Goal: Task Accomplishment & Management: Manage account settings

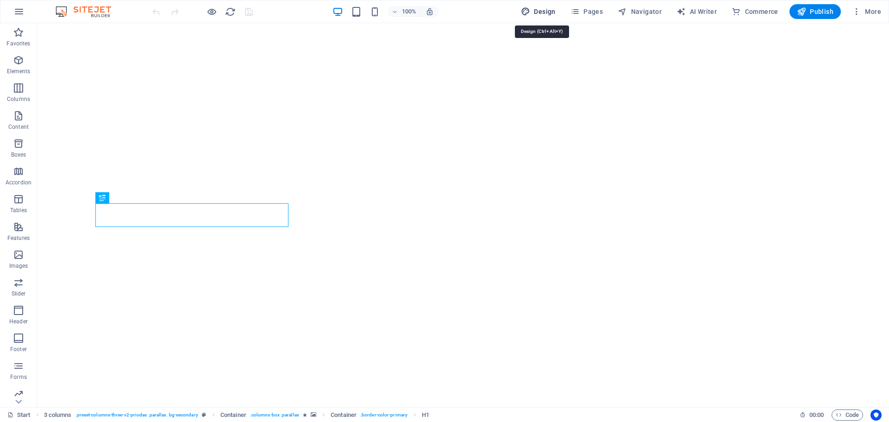
click at [540, 10] on span "Design" at bounding box center [538, 11] width 35 height 9
select select "px"
select select "300"
select select "px"
click at [20, 6] on icon "button" at bounding box center [18, 11] width 11 height 11
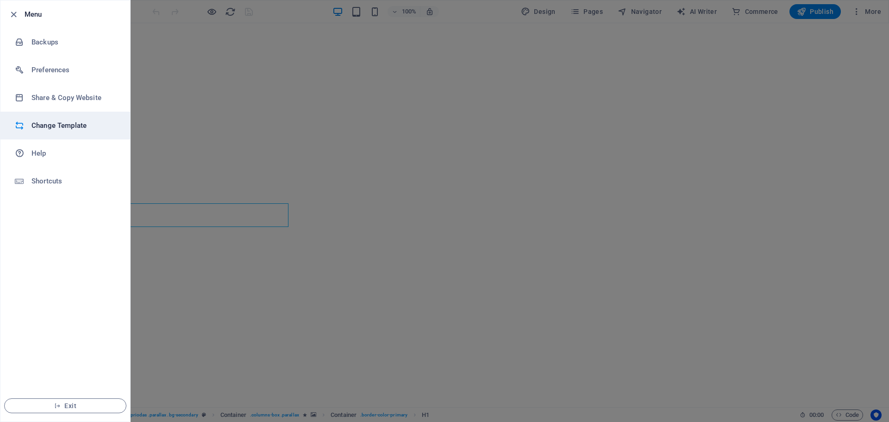
click at [48, 125] on h6 "Change Template" at bounding box center [74, 125] width 86 height 11
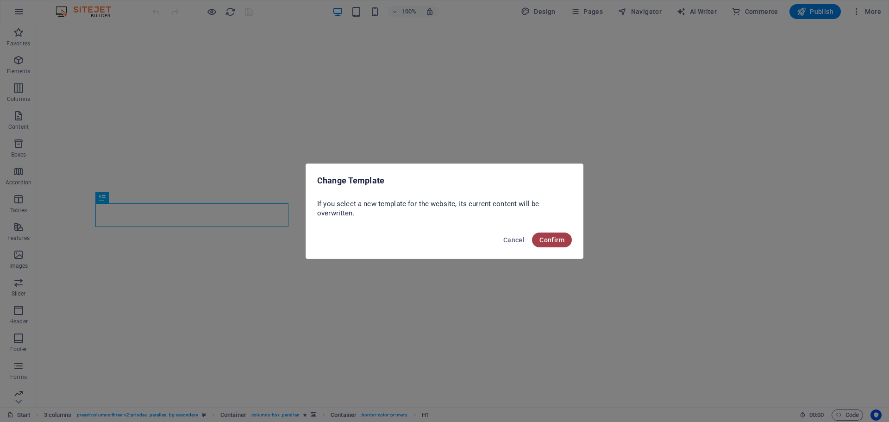
click at [551, 241] on span "Confirm" at bounding box center [551, 239] width 25 height 7
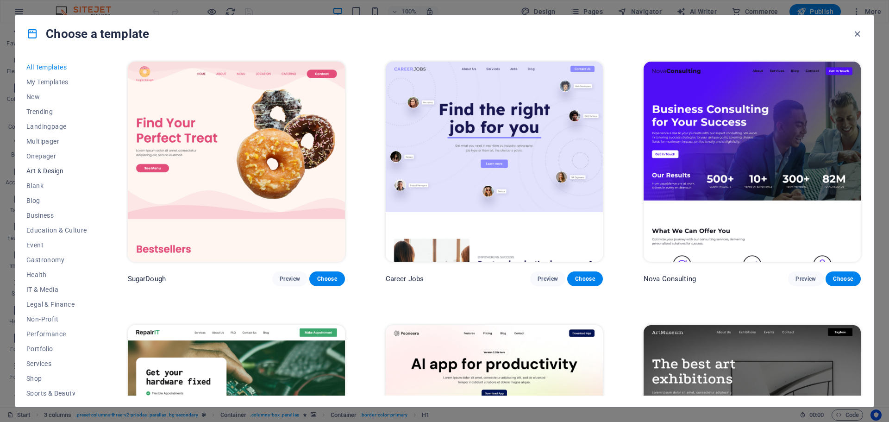
click at [39, 173] on span "Art & Design" at bounding box center [56, 170] width 61 height 7
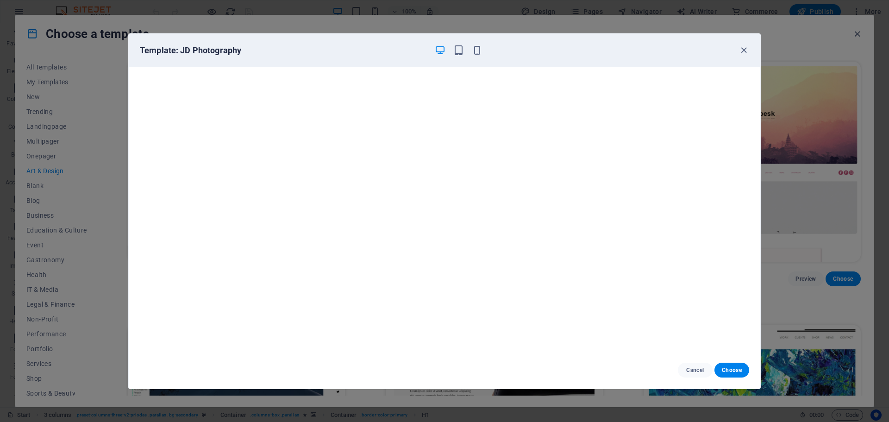
click at [438, 50] on icon "button" at bounding box center [440, 50] width 11 height 11
click at [731, 371] on span "Choose" at bounding box center [732, 369] width 20 height 7
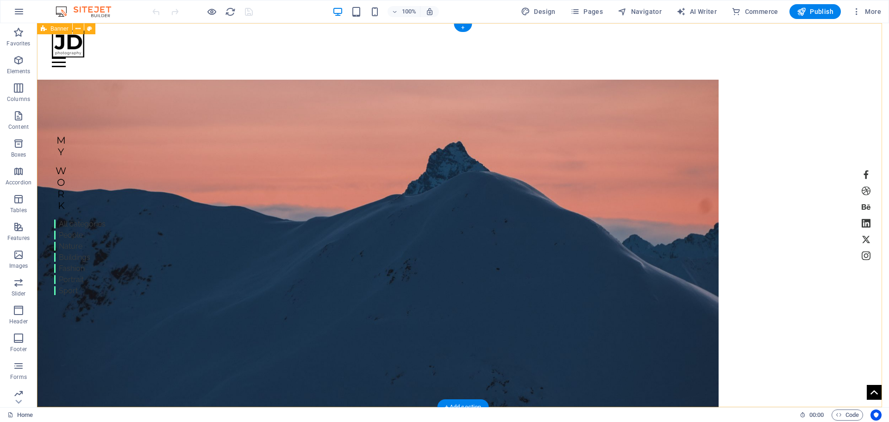
click at [302, 134] on figure at bounding box center [377, 249] width 681 height 339
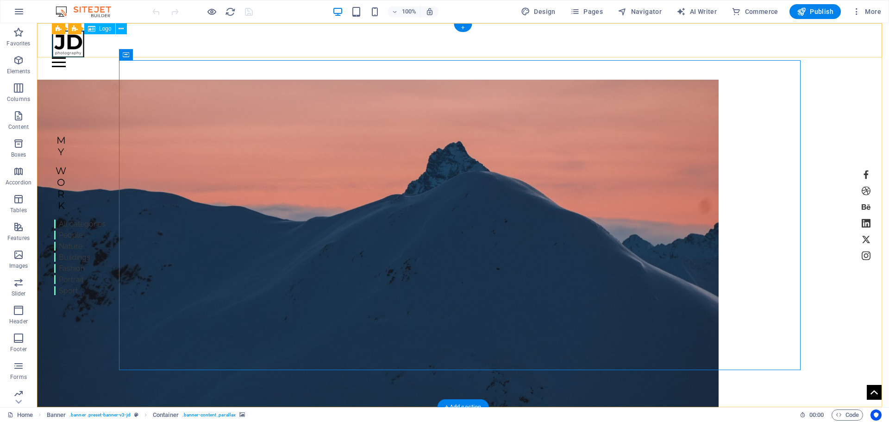
click at [73, 46] on div at bounding box center [463, 44] width 822 height 27
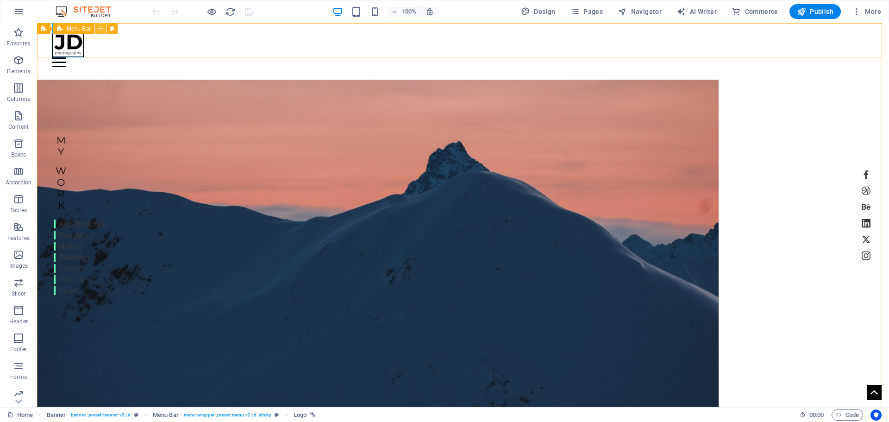
click at [102, 30] on icon at bounding box center [100, 29] width 5 height 10
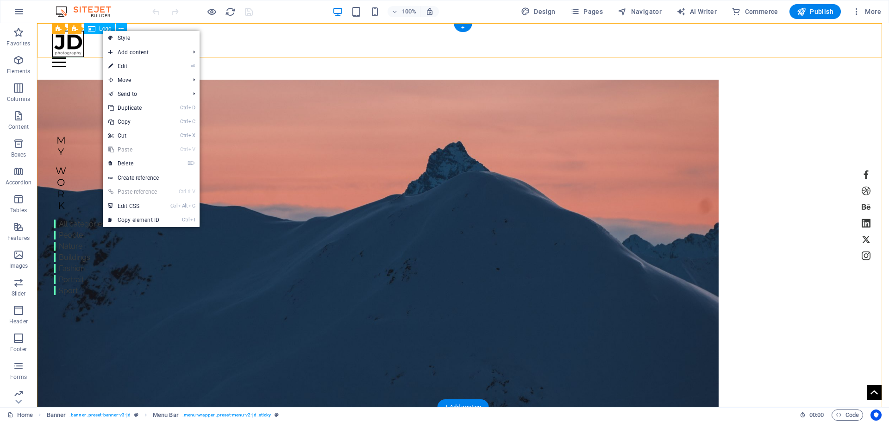
click at [71, 50] on div at bounding box center [463, 44] width 822 height 27
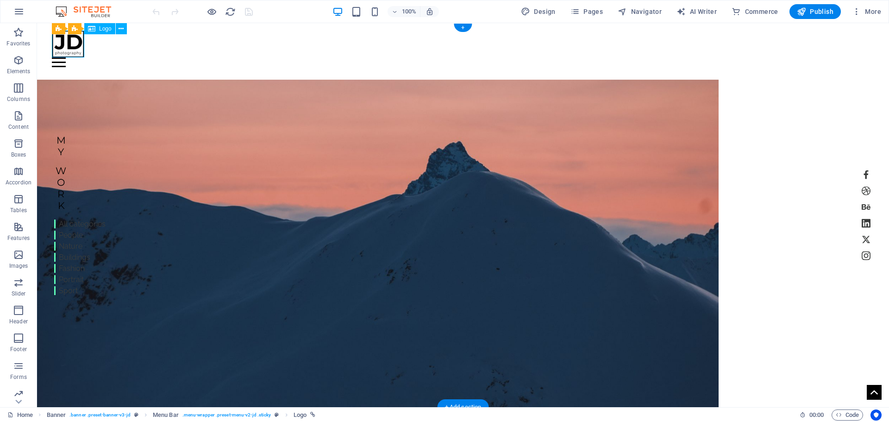
click at [71, 50] on div at bounding box center [463, 44] width 822 height 27
select select "px"
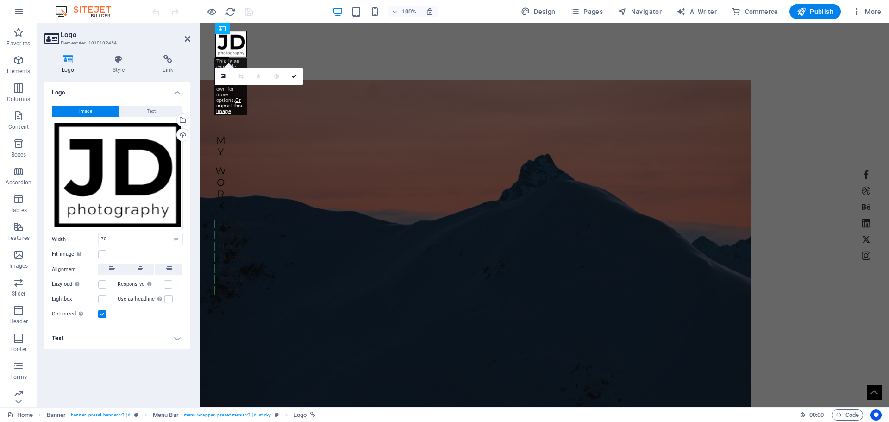
click at [91, 112] on span "Image" at bounding box center [85, 111] width 13 height 11
click at [93, 151] on div "Drag files here, click to choose files or select files from Files or our free s…" at bounding box center [117, 175] width 131 height 108
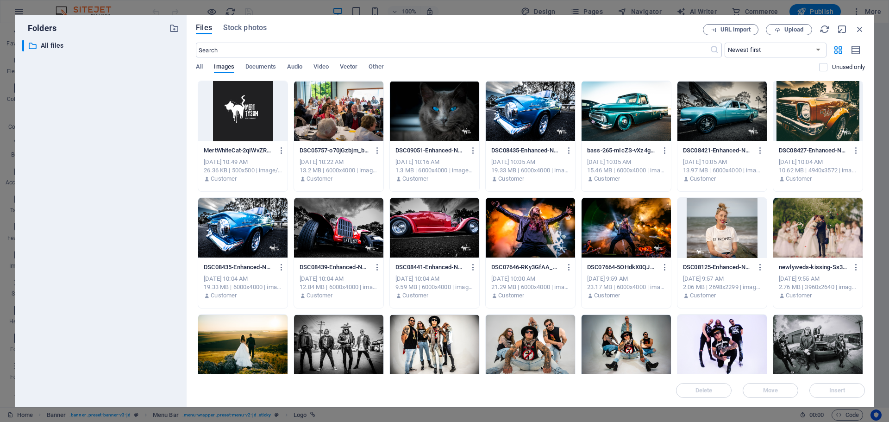
click at [255, 106] on div at bounding box center [242, 111] width 89 height 60
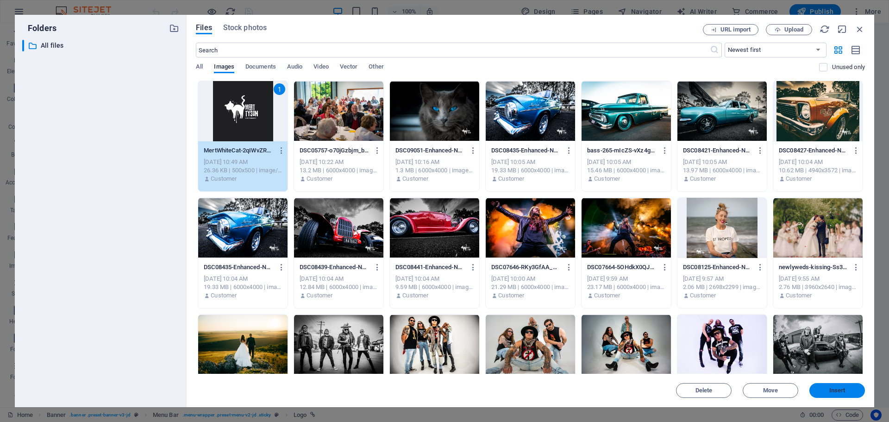
click at [835, 389] on span "Insert" at bounding box center [837, 390] width 16 height 6
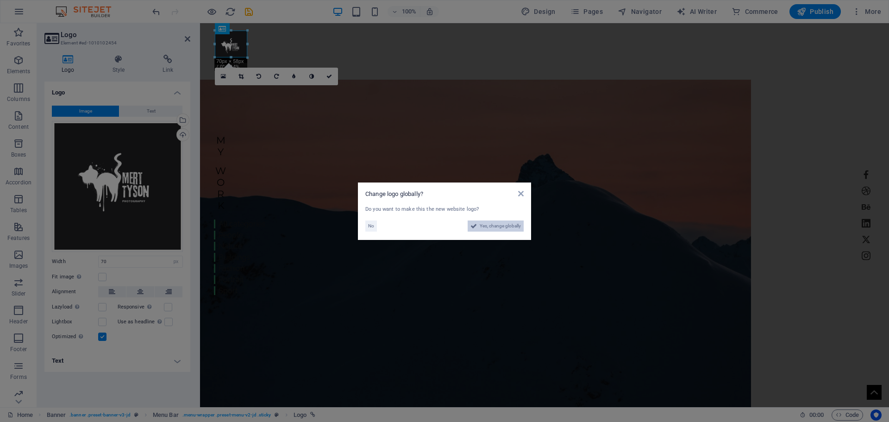
click at [494, 227] on span "Yes, change globally" at bounding box center [500, 225] width 41 height 11
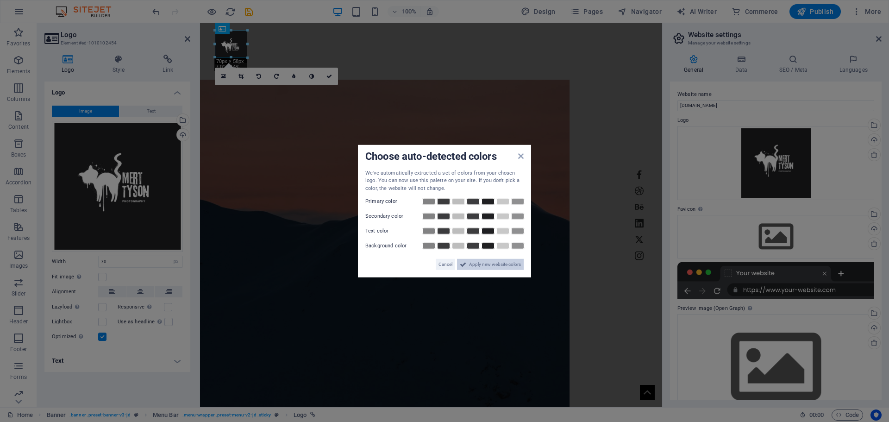
click at [492, 265] on span "Apply new website colors" at bounding box center [495, 264] width 52 height 11
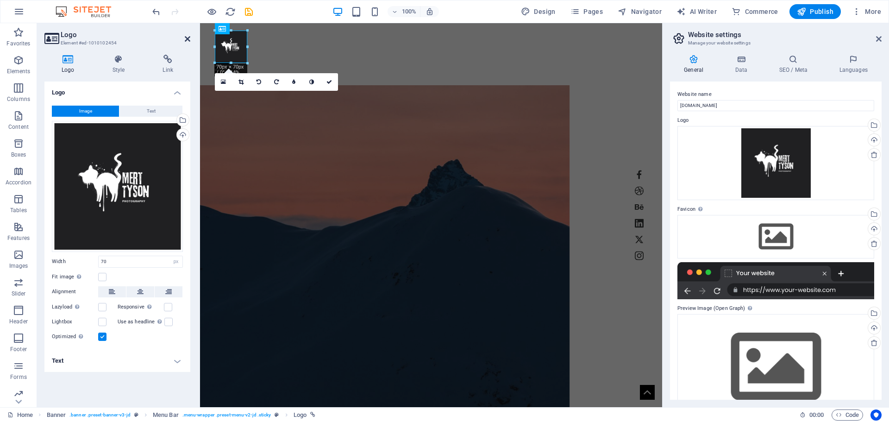
click at [187, 39] on icon at bounding box center [188, 38] width 6 height 7
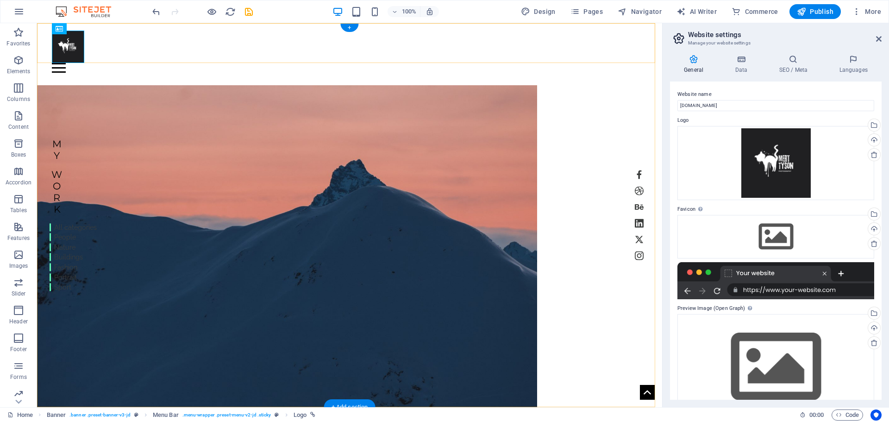
click at [189, 37] on div "Home Work About Pricing News Contact Menu" at bounding box center [349, 48] width 625 height 50
click at [310, 172] on figure at bounding box center [287, 254] width 500 height 339
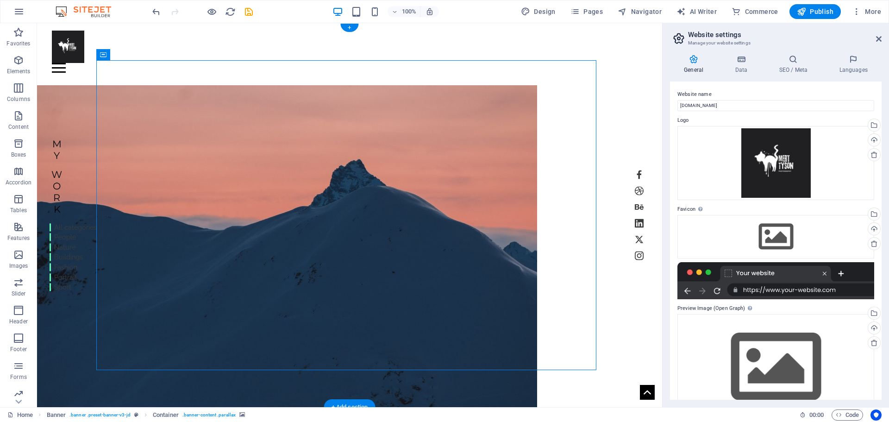
click at [310, 172] on figure at bounding box center [287, 254] width 500 height 339
select select "vw"
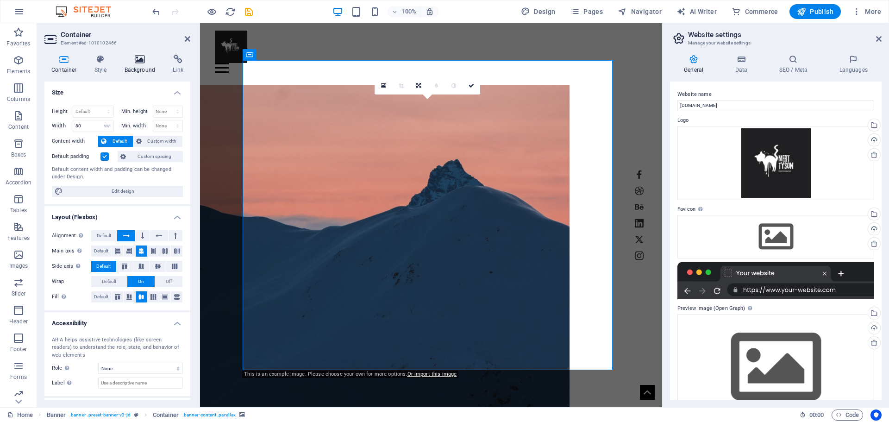
click at [138, 60] on icon at bounding box center [140, 59] width 45 height 9
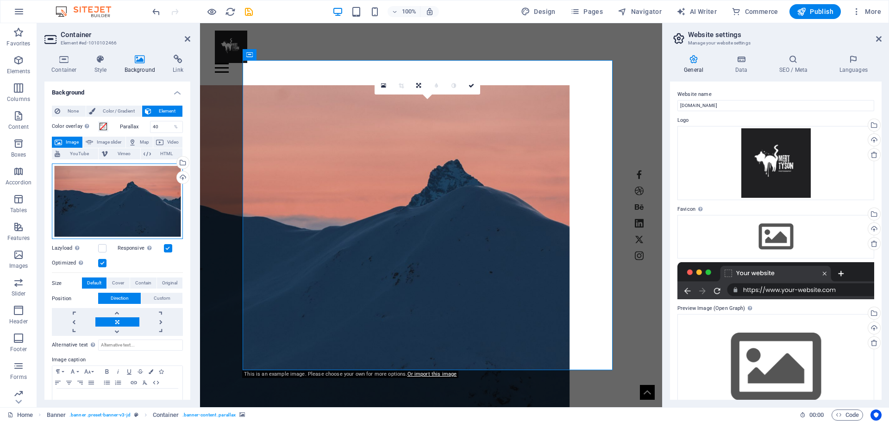
click at [121, 192] on div "Drag files here, click to choose files or select files from Files or our free s…" at bounding box center [117, 201] width 131 height 76
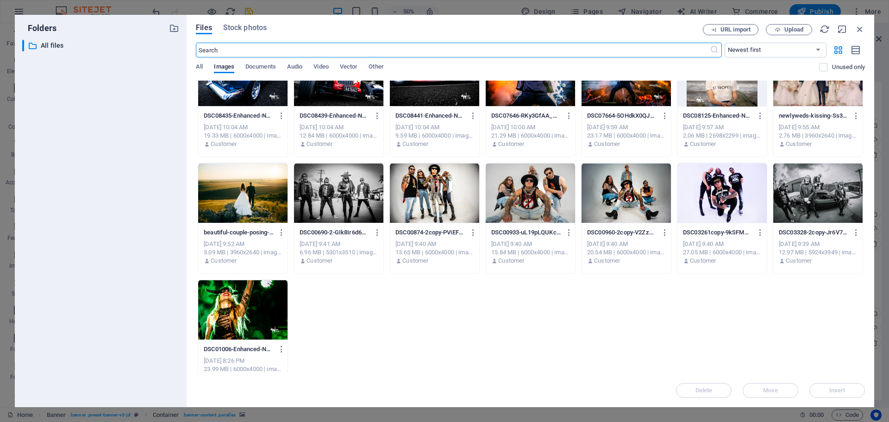
scroll to position [168, 0]
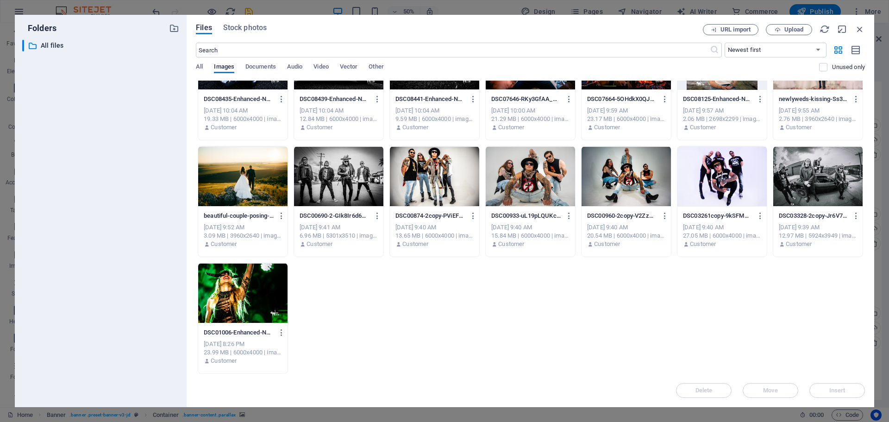
click at [264, 181] on div at bounding box center [242, 176] width 89 height 60
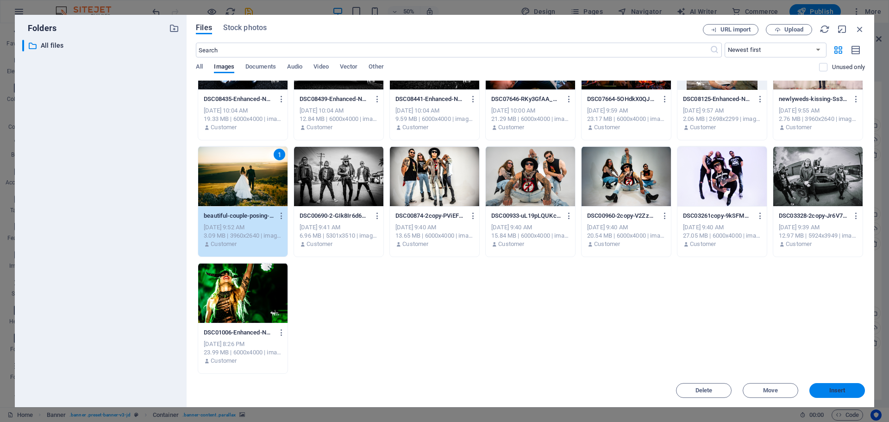
click at [837, 392] on span "Insert" at bounding box center [837, 390] width 16 height 6
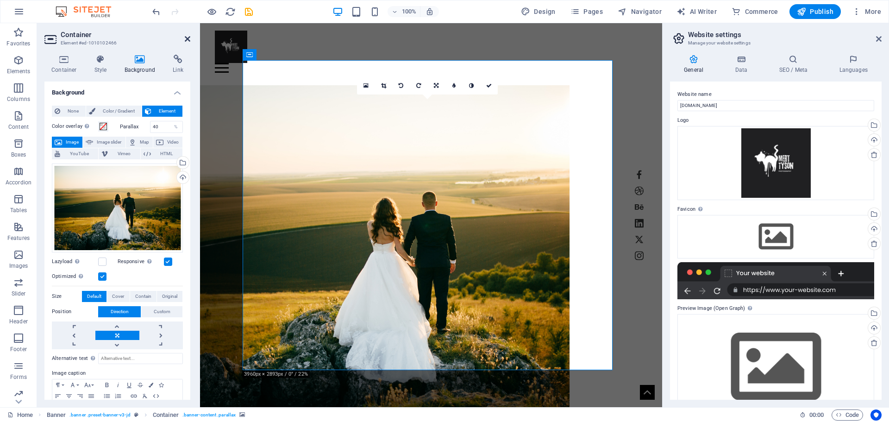
click at [189, 39] on icon at bounding box center [188, 38] width 6 height 7
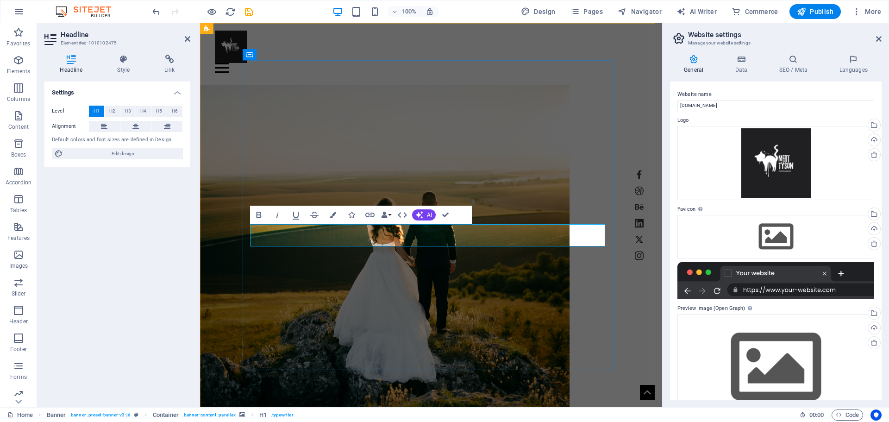
drag, startPoint x: 371, startPoint y: 233, endPoint x: 473, endPoint y: 241, distance: 101.7
click at [126, 62] on icon at bounding box center [124, 59] width 44 height 9
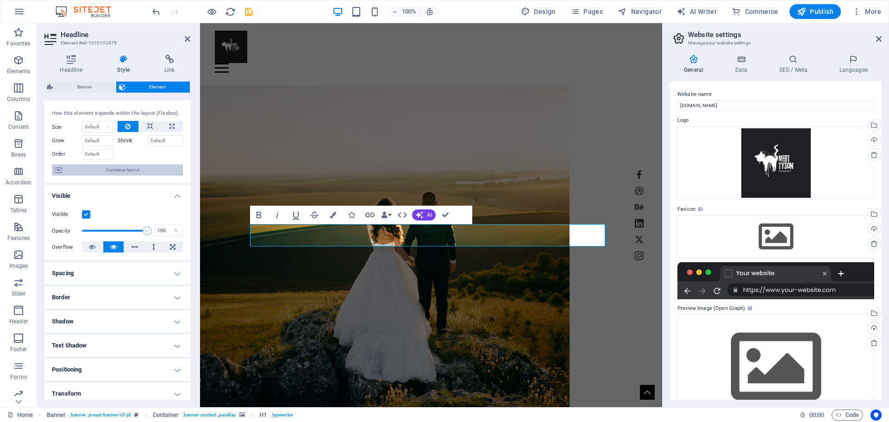
scroll to position [0, 0]
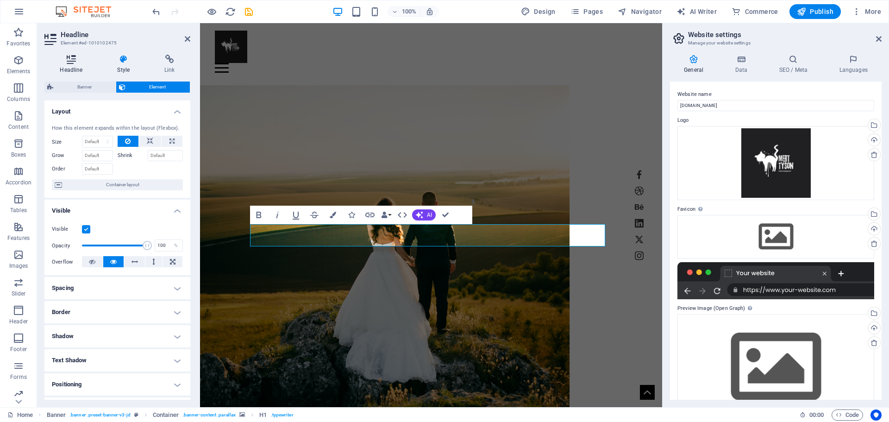
click at [70, 62] on icon at bounding box center [71, 59] width 54 height 9
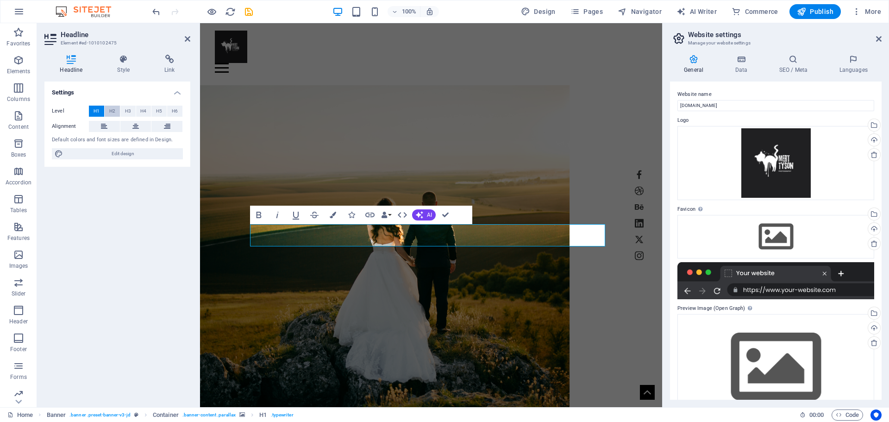
click at [112, 112] on span "H2" at bounding box center [112, 111] width 6 height 11
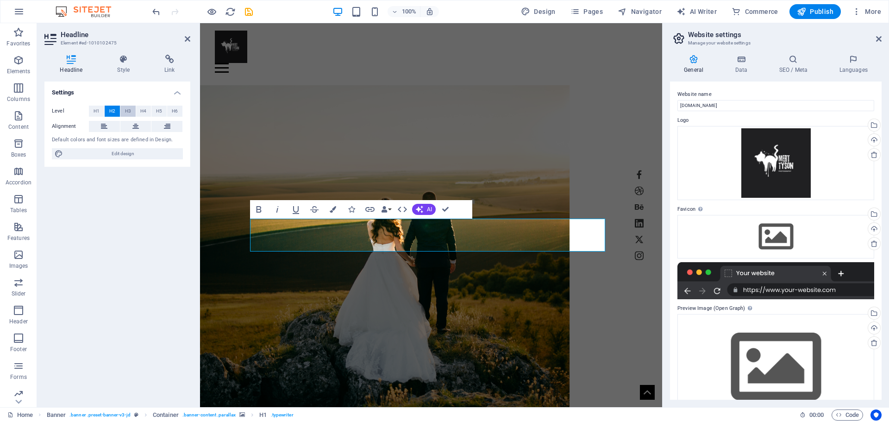
click at [128, 111] on span "H3" at bounding box center [128, 111] width 6 height 11
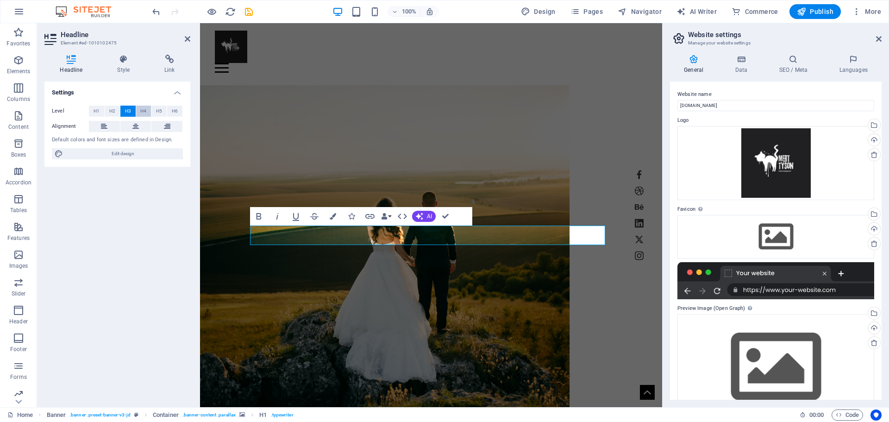
click at [143, 112] on span "H4" at bounding box center [143, 111] width 6 height 11
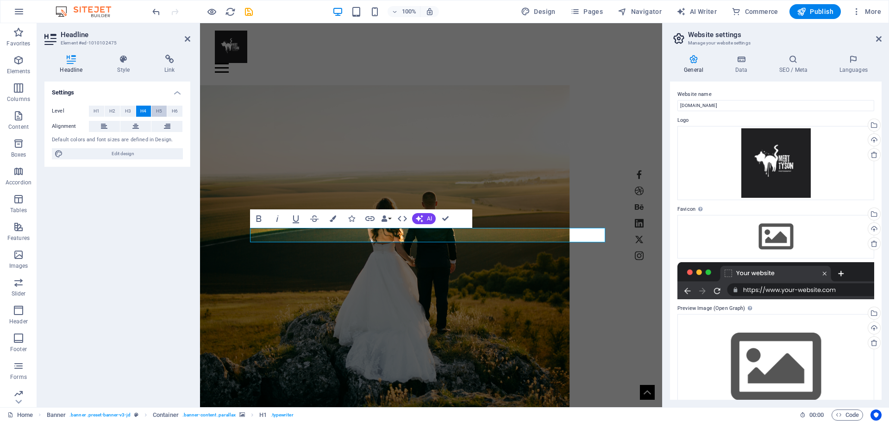
click at [157, 112] on span "H5" at bounding box center [159, 111] width 6 height 11
click at [174, 114] on span "H6" at bounding box center [175, 111] width 6 height 11
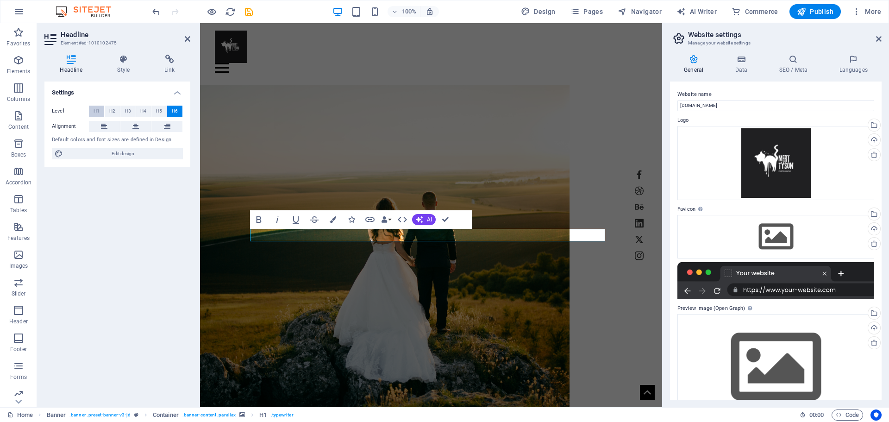
click at [94, 111] on span "H1" at bounding box center [96, 111] width 6 height 11
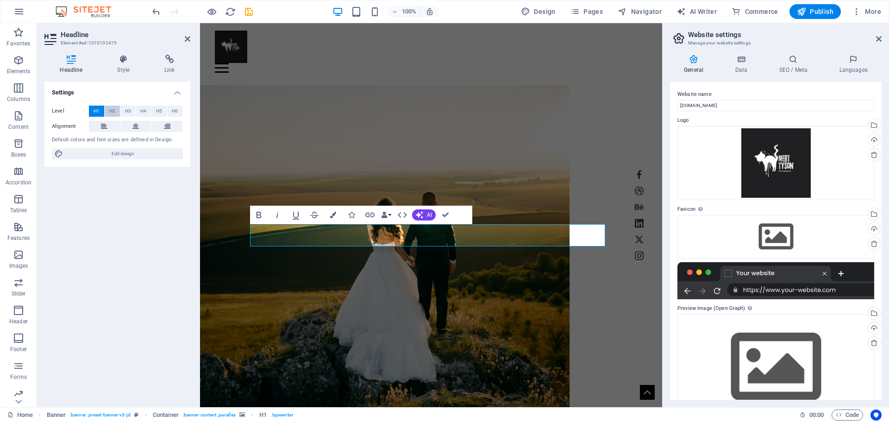
click at [116, 110] on button "H2" at bounding box center [112, 111] width 15 height 11
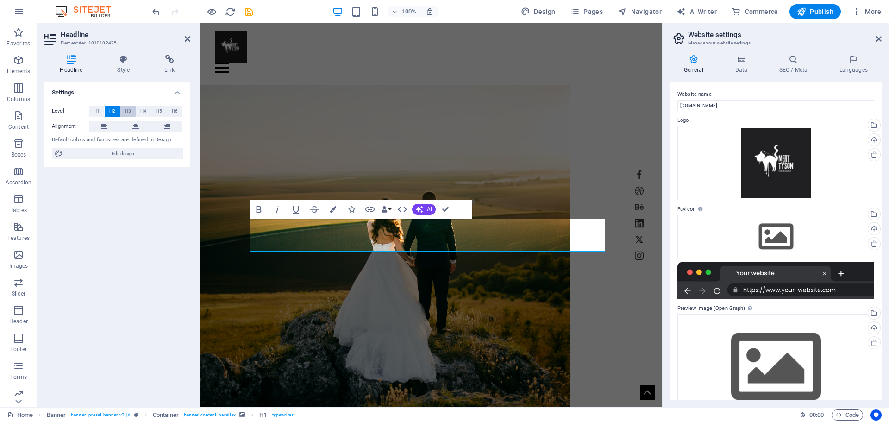
click at [125, 110] on span "H3" at bounding box center [128, 111] width 6 height 11
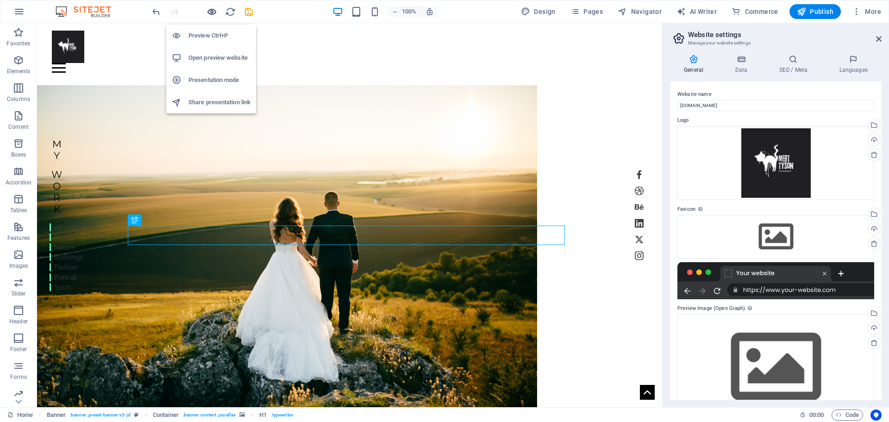
click at [211, 11] on icon "button" at bounding box center [211, 11] width 11 height 11
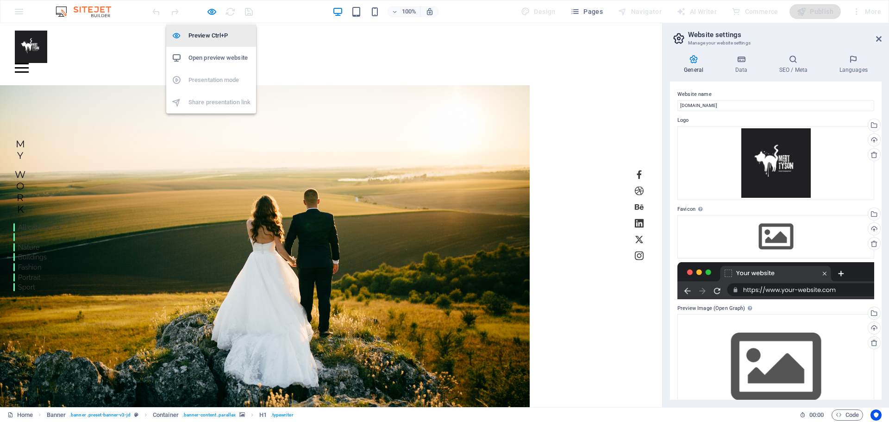
click at [203, 36] on h6 "Preview Ctrl+P" at bounding box center [219, 35] width 62 height 11
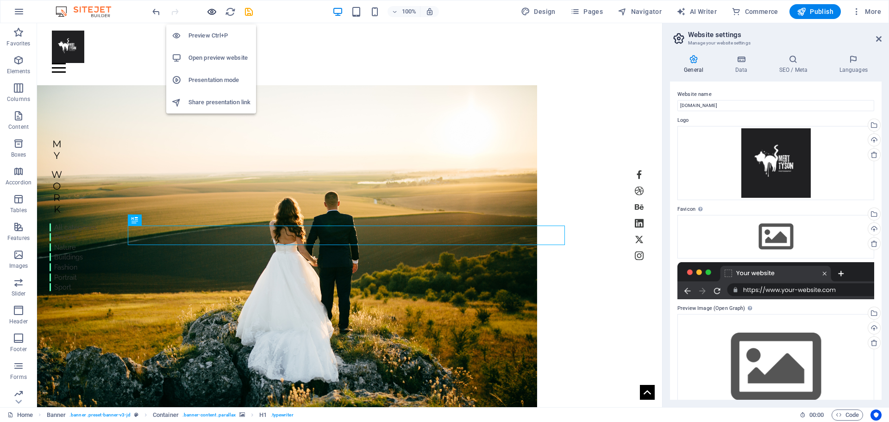
click at [214, 13] on icon "button" at bounding box center [211, 11] width 11 height 11
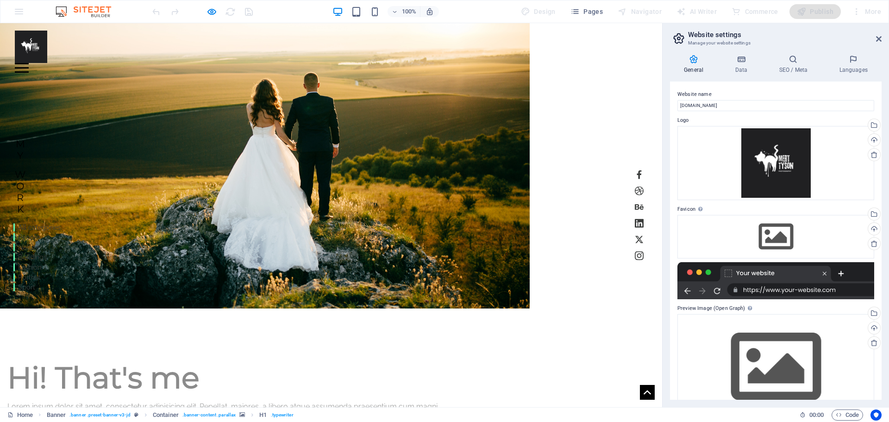
scroll to position [231, 0]
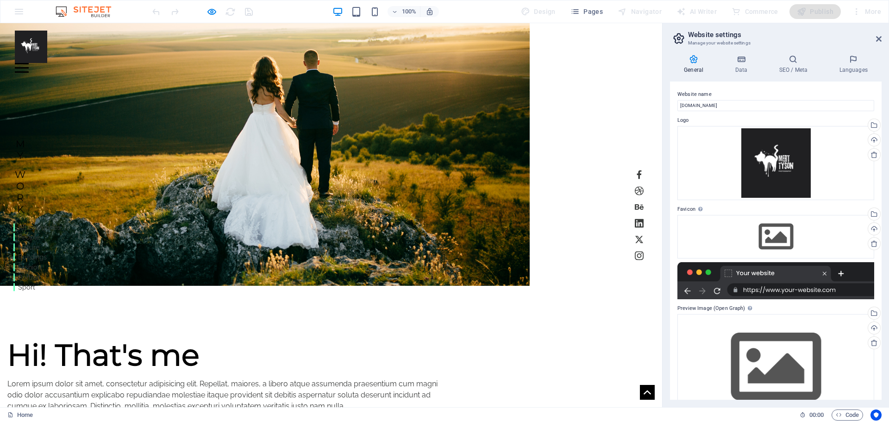
click at [168, 338] on h2 "Hi! That's me" at bounding box center [225, 354] width 437 height 32
click at [118, 378] on p "Lorem ipsum dolor sit amet, consectetur adipisicing elit. Repellat, maiores, a …" at bounding box center [225, 394] width 437 height 33
click at [115, 378] on p "Lorem ipsum dolor sit amet, consectetur adipisicing elit. Repellat, maiores, a …" at bounding box center [225, 394] width 437 height 33
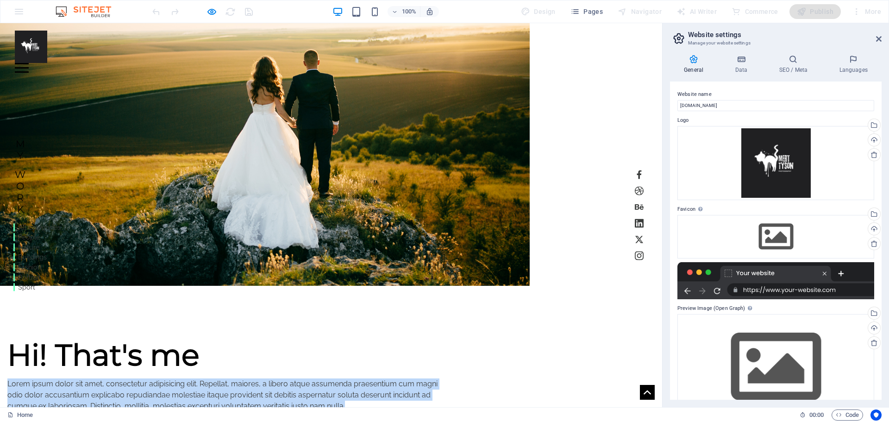
drag, startPoint x: 110, startPoint y: 220, endPoint x: 270, endPoint y: 283, distance: 171.9
click at [272, 378] on p "Lorem ipsum dolor sit amet, consectetur adipisicing elit. Repellat, maiores, a …" at bounding box center [225, 394] width 437 height 33
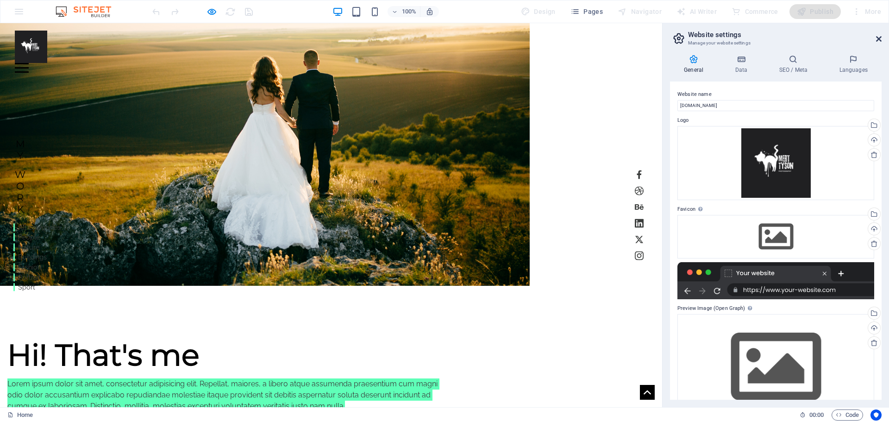
click at [879, 37] on icon at bounding box center [879, 38] width 6 height 7
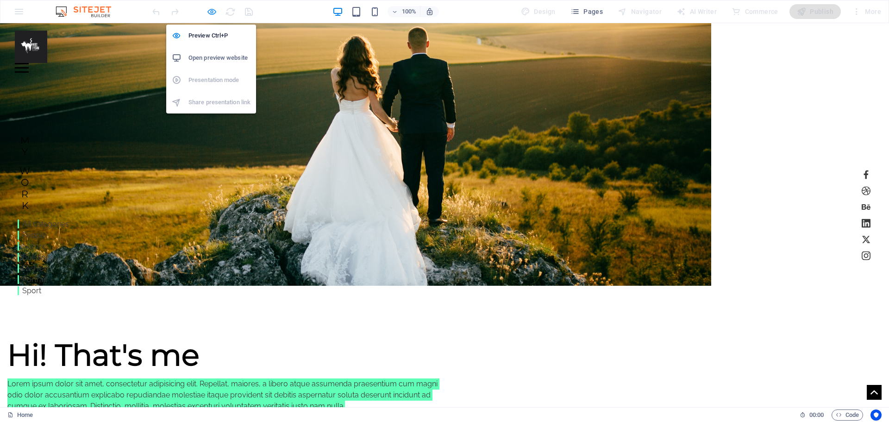
click at [209, 12] on icon "button" at bounding box center [211, 11] width 11 height 11
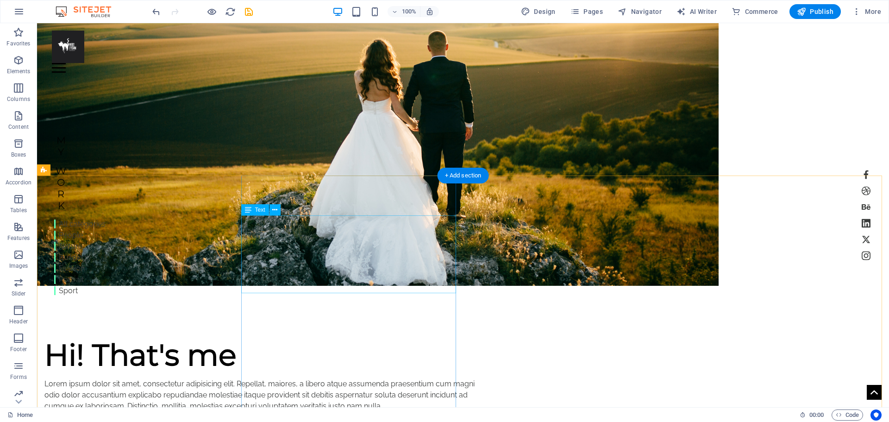
click at [245, 378] on div "Lorem ipsum dolor sit amet, consectetur adipisicing elit. Repellat, maiores, a …" at bounding box center [262, 394] width 437 height 33
click at [243, 378] on div "Lorem ipsum dolor sit amet, consectetur adipisicing elit. Repellat, maiores, a …" at bounding box center [262, 394] width 437 height 33
click at [272, 378] on div "Lorem ipsum dolor sit amet, consectetur adipisicing elit. Repellat, maiores, a …" at bounding box center [262, 394] width 437 height 33
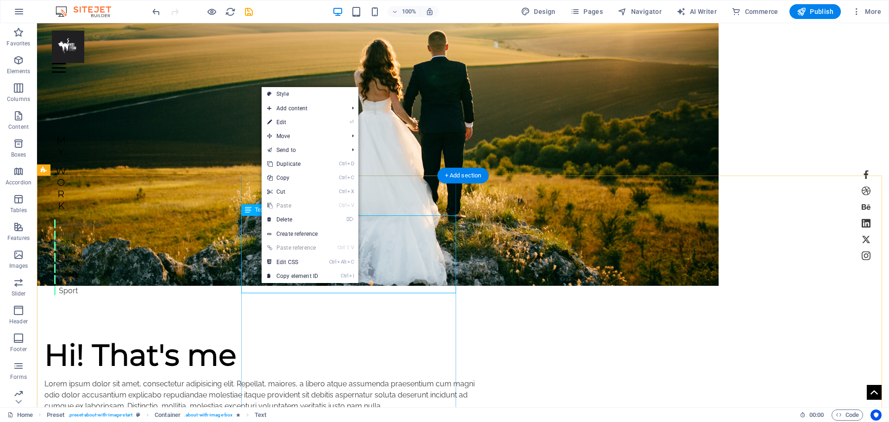
click at [262, 378] on div "Lorem ipsum dolor sit amet, consectetur adipisicing elit. Repellat, maiores, a …" at bounding box center [262, 394] width 437 height 33
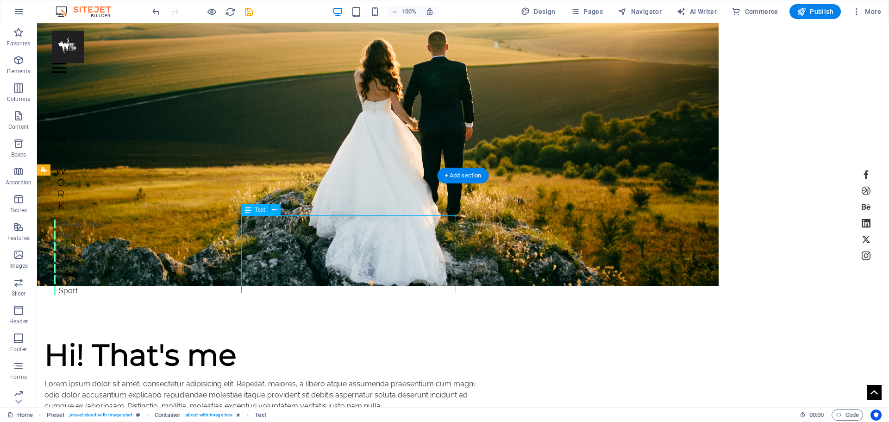
drag, startPoint x: 259, startPoint y: 288, endPoint x: 251, endPoint y: 283, distance: 9.6
click at [251, 378] on div "Lorem ipsum dolor sit amet, consectetur adipisicing elit. Repellat, maiores, a …" at bounding box center [262, 394] width 437 height 33
click at [255, 378] on div "Lorem ipsum dolor sit amet, consectetur adipisicing elit. Repellat, maiores, a …" at bounding box center [262, 394] width 437 height 33
click at [256, 378] on div "Lorem ipsum dolor sit amet, consectetur adipisicing elit. Repellat, maiores, a …" at bounding box center [262, 394] width 437 height 33
click at [244, 378] on div "Lorem ipsum dolor sit amet, consectetur adipisicing elit. Repellat, maiores, a …" at bounding box center [262, 394] width 437 height 33
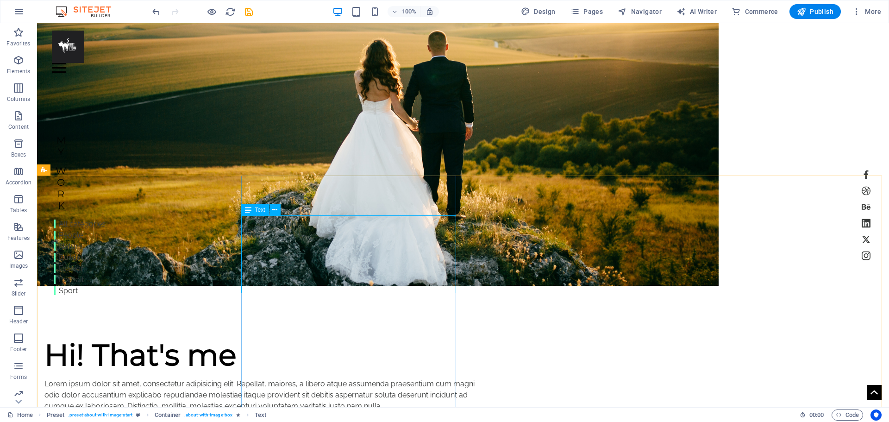
click at [247, 210] on icon at bounding box center [248, 209] width 6 height 11
drag, startPoint x: 244, startPoint y: 221, endPoint x: 262, endPoint y: 224, distance: 18.3
click at [262, 378] on div "Lorem ipsum dolor sit amet, consectetur adipisicing elit. Repellat, maiores, a …" at bounding box center [262, 394] width 437 height 33
click at [268, 378] on div "Lorem ipsum dolor sit amet, consectetur adipisicing elit. Repellat, maiores, a …" at bounding box center [262, 394] width 437 height 33
click at [267, 378] on div "Lorem ipsum dolor sit amet, consectetur adipisicing elit. Repellat, maiores, a …" at bounding box center [262, 394] width 437 height 33
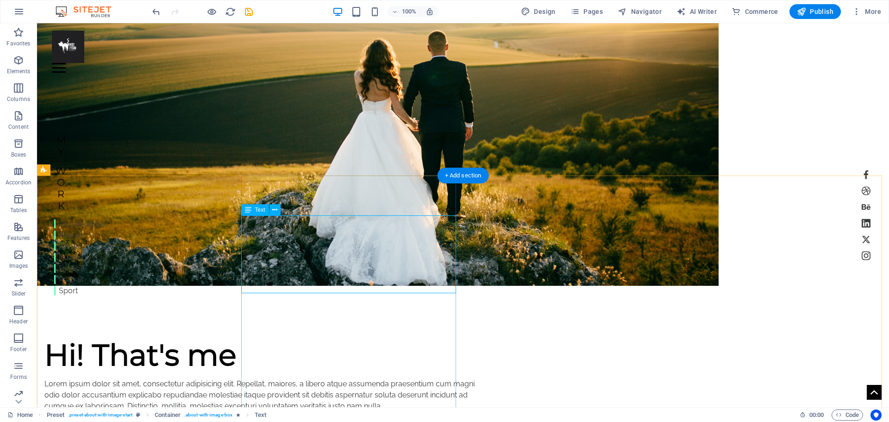
click at [104, 255] on div "All categories People Nature Buildings Fashion Portrait Sport" at bounding box center [79, 257] width 51 height 78
click at [275, 378] on div "Lorem ipsum dolor sit amet, consectetur adipisicing elit. Repellat, maiores, a …" at bounding box center [262, 394] width 437 height 33
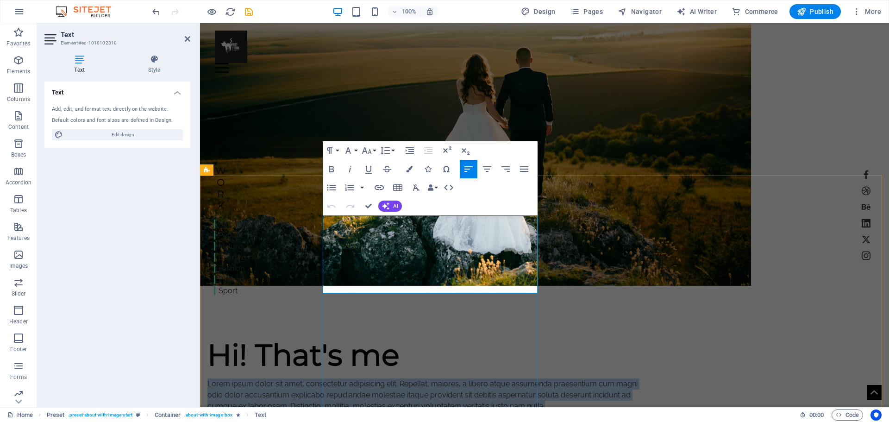
drag, startPoint x: 323, startPoint y: 219, endPoint x: 430, endPoint y: 284, distance: 125.2
click at [430, 378] on p "Lorem ipsum dolor sit amet, consectetur adipisicing elit. Repellat, maiores, a …" at bounding box center [425, 394] width 437 height 33
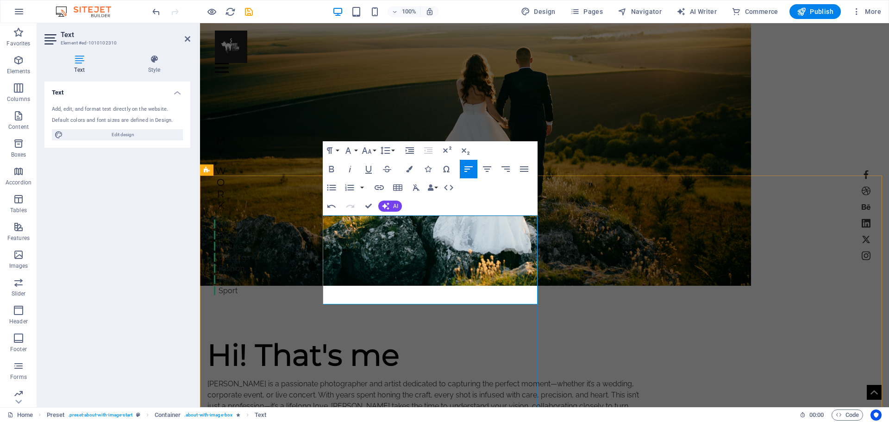
click at [354, 378] on p "Merton is a passionate photographer and artist dedicated to capturing the perfe…" at bounding box center [425, 400] width 437 height 44
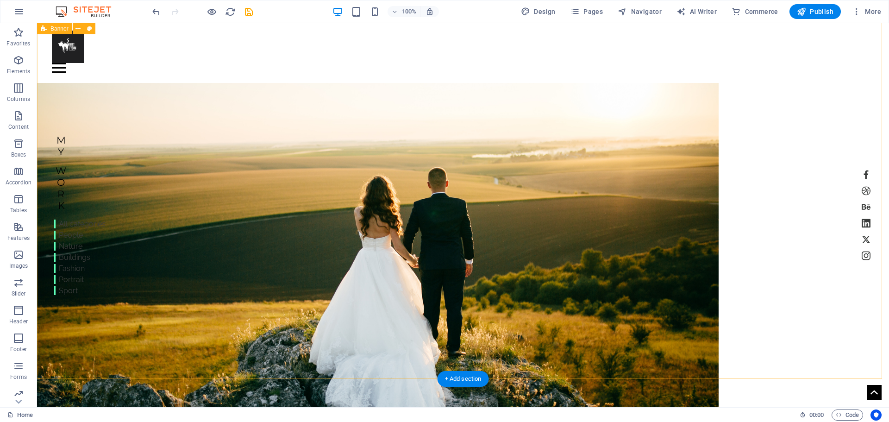
scroll to position [0, 0]
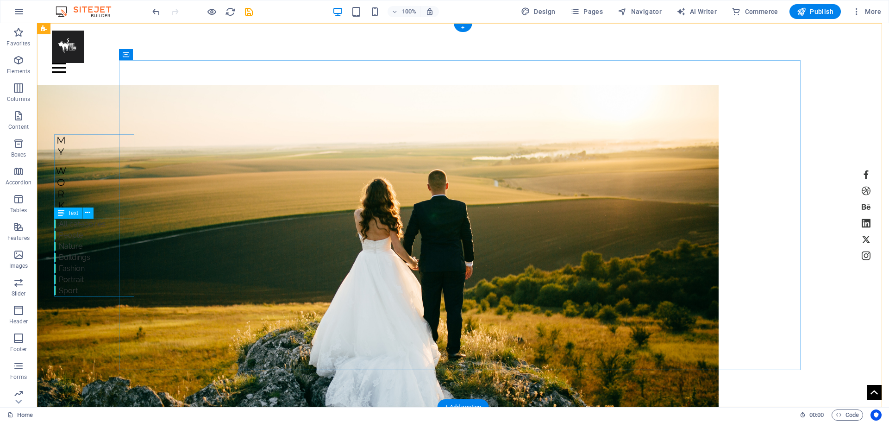
click at [75, 223] on div "All categories People Nature Buildings Fashion Portrait Sport" at bounding box center [79, 257] width 51 height 78
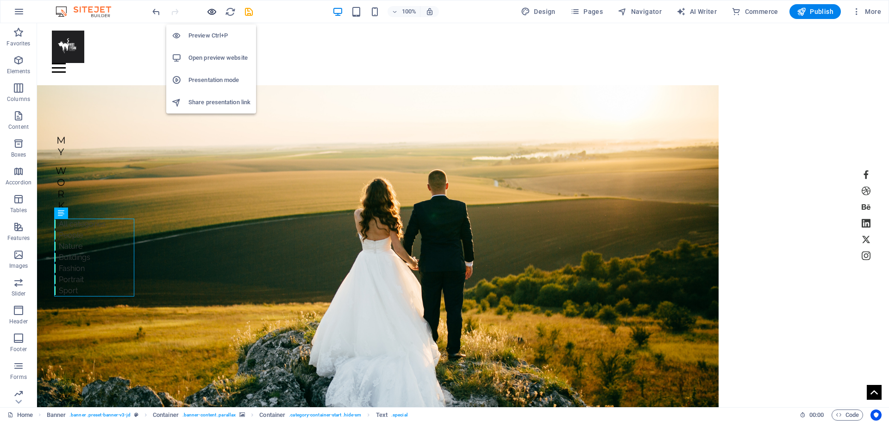
click at [213, 9] on icon "button" at bounding box center [211, 11] width 11 height 11
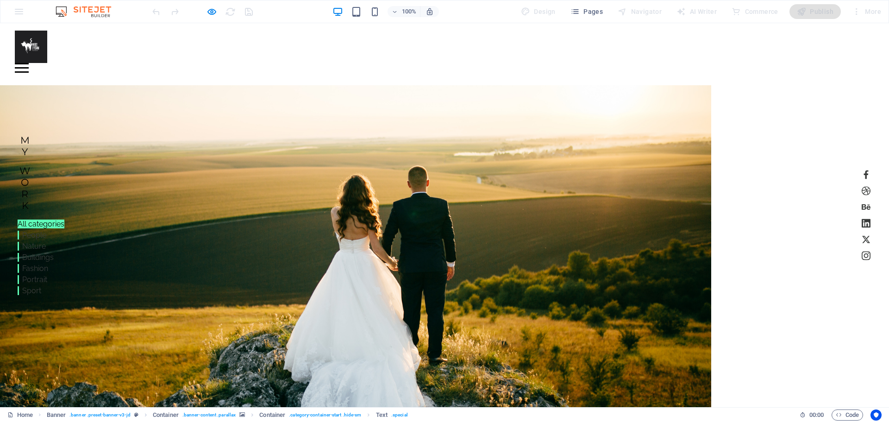
click at [32, 224] on link "All categories" at bounding box center [41, 223] width 47 height 9
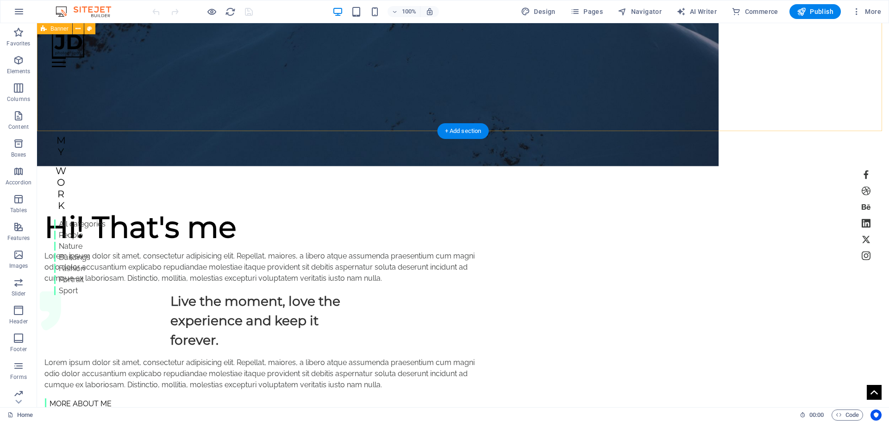
scroll to position [185, 0]
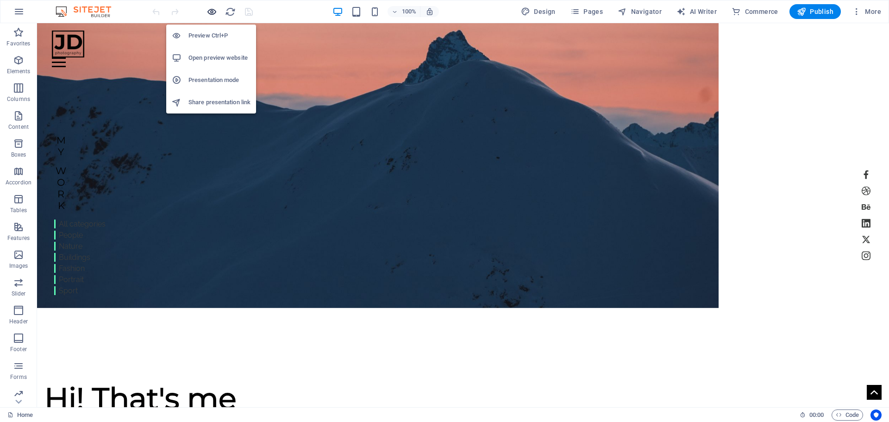
click at [212, 12] on icon "button" at bounding box center [211, 11] width 11 height 11
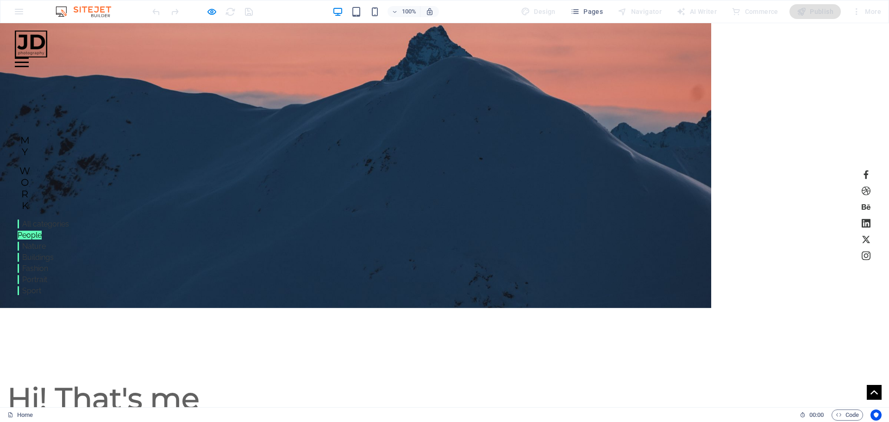
click at [32, 235] on link "People" at bounding box center [30, 235] width 24 height 9
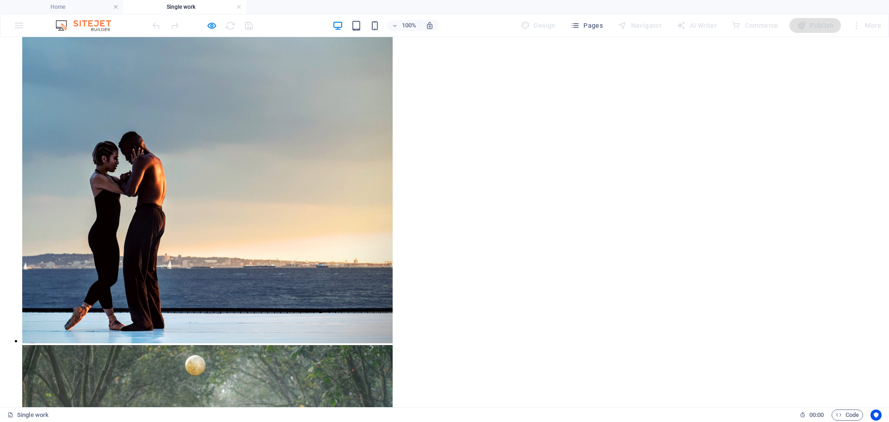
scroll to position [1065, 0]
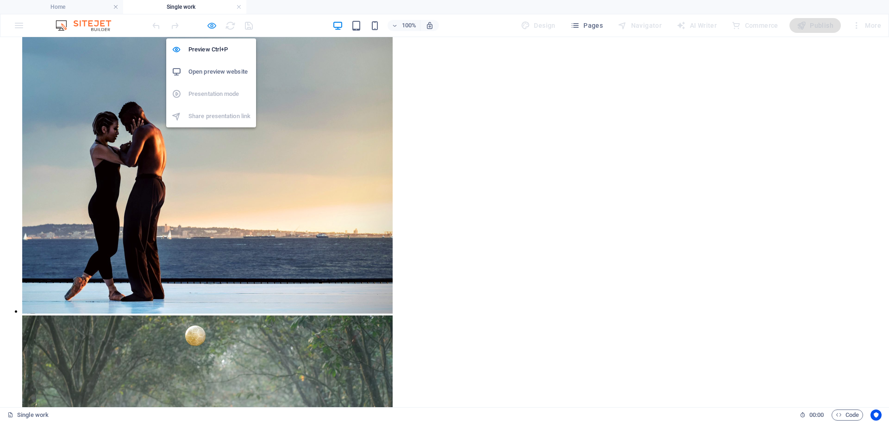
click at [211, 26] on icon "button" at bounding box center [211, 25] width 11 height 11
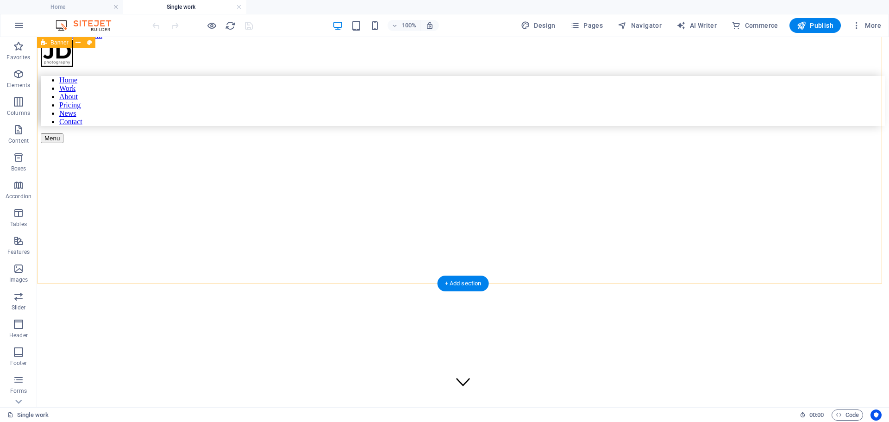
scroll to position [0, 0]
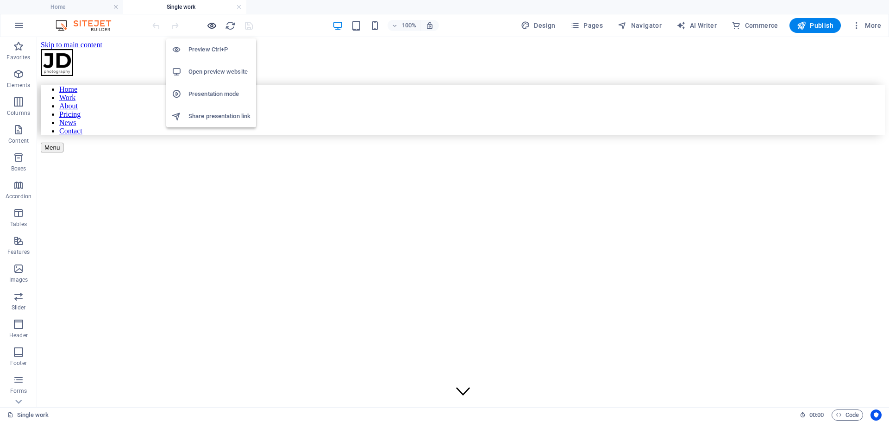
click at [213, 26] on icon "button" at bounding box center [211, 25] width 11 height 11
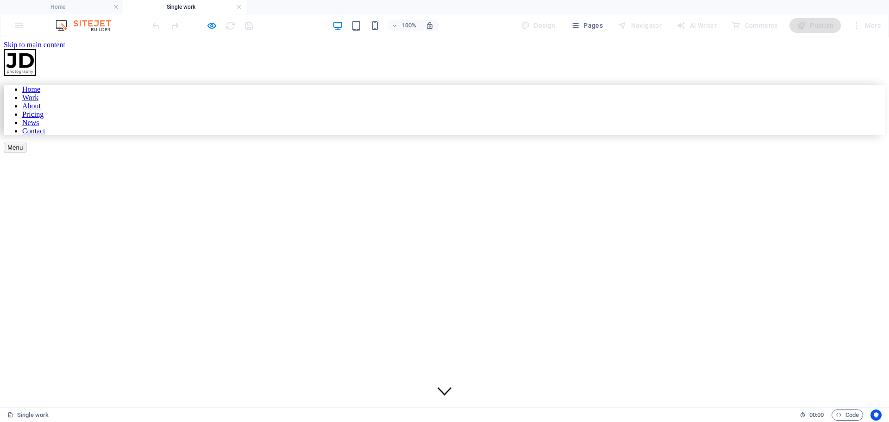
click at [36, 64] on img at bounding box center [20, 62] width 32 height 27
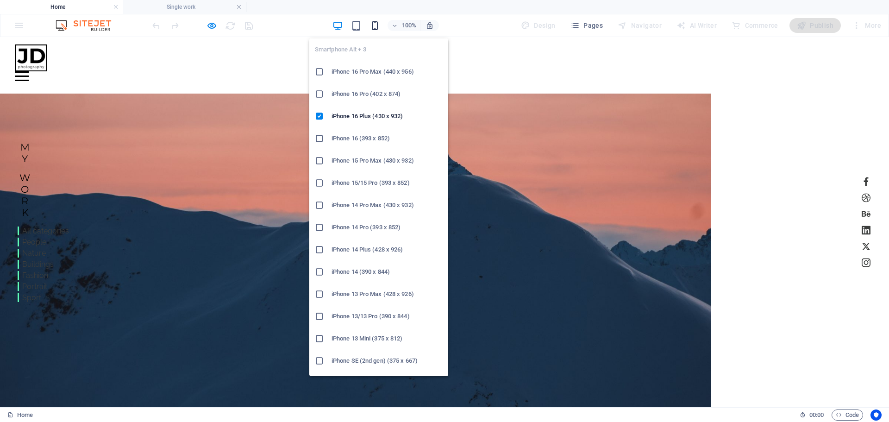
click at [375, 27] on icon "button" at bounding box center [374, 25] width 11 height 11
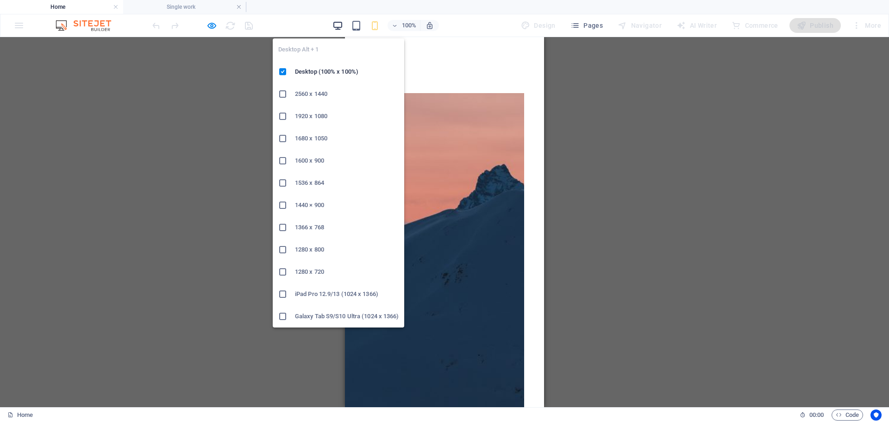
click at [343, 27] on icon "button" at bounding box center [337, 25] width 11 height 11
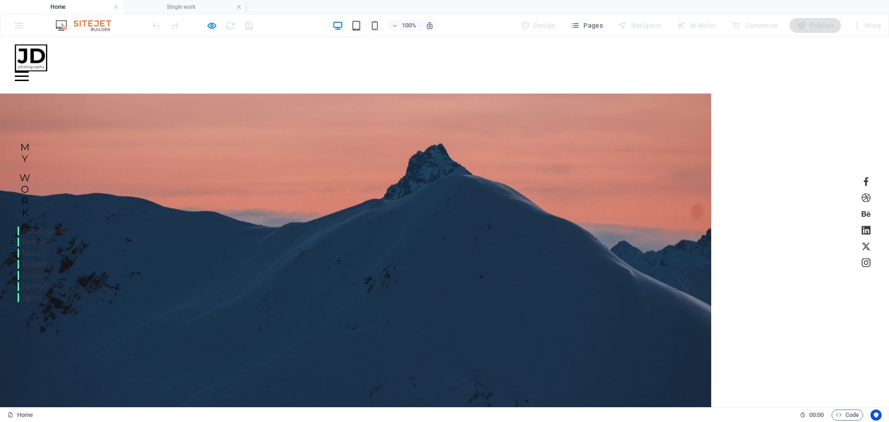
click at [241, 132] on div at bounding box center [355, 255] width 711 height 325
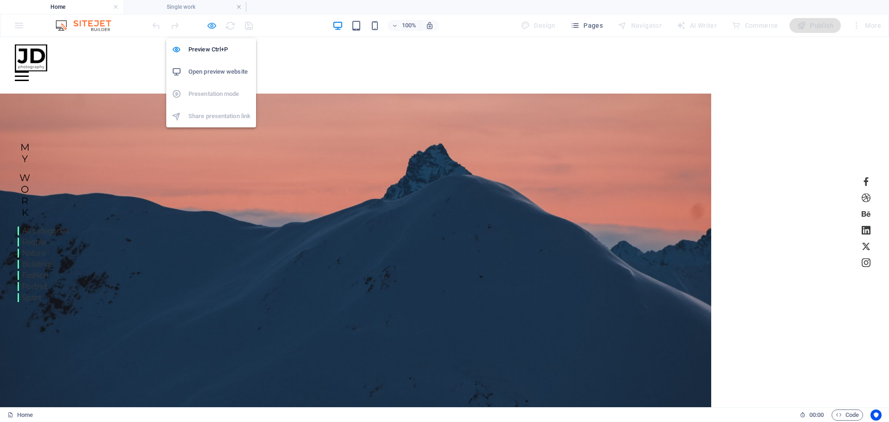
click at [212, 27] on icon "button" at bounding box center [211, 25] width 11 height 11
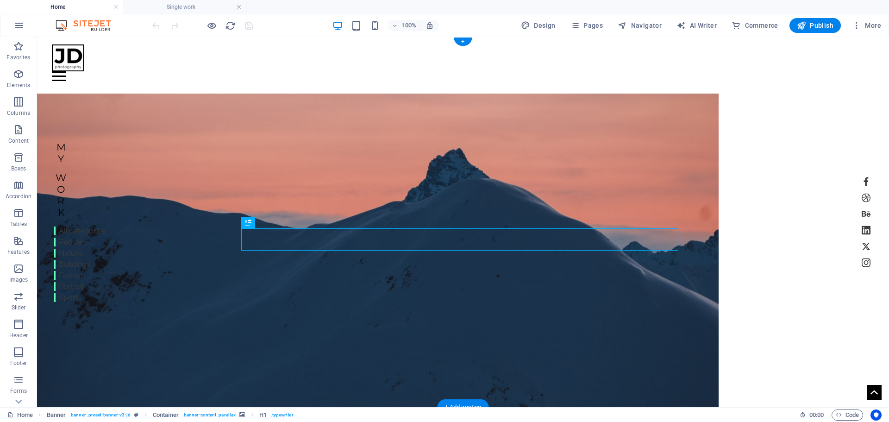
click at [205, 140] on figure at bounding box center [377, 255] width 681 height 325
select select "vw"
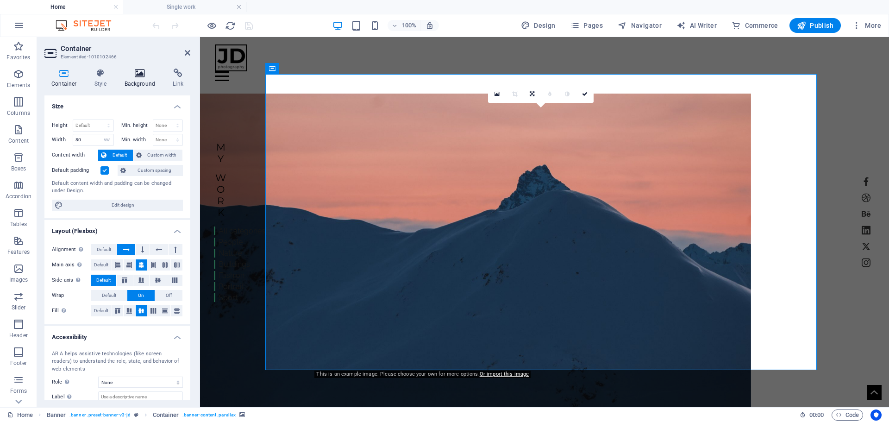
click at [138, 75] on icon at bounding box center [140, 73] width 45 height 9
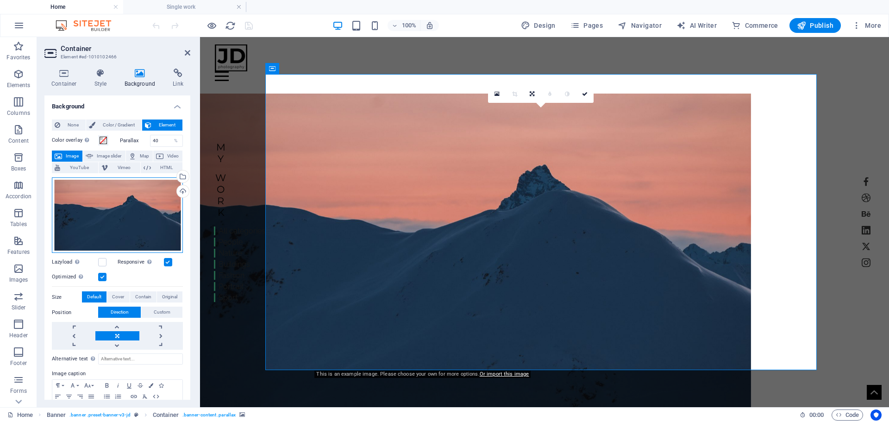
click at [116, 219] on div "Drag files here, click to choose files or select files from Files or our free s…" at bounding box center [117, 215] width 131 height 76
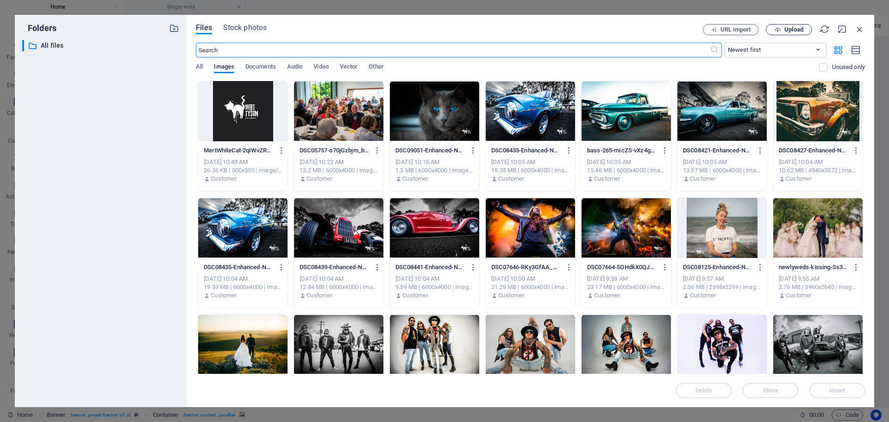
click at [783, 30] on span "Upload" at bounding box center [789, 30] width 38 height 6
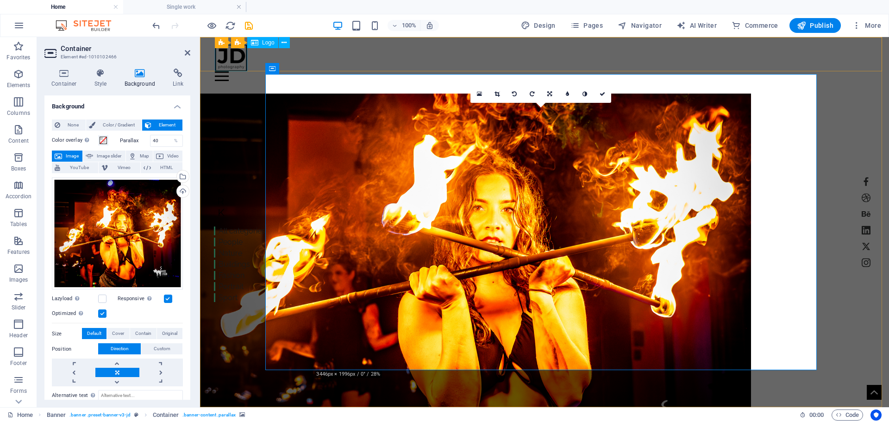
click at [232, 63] on div at bounding box center [544, 57] width 659 height 27
select select "px"
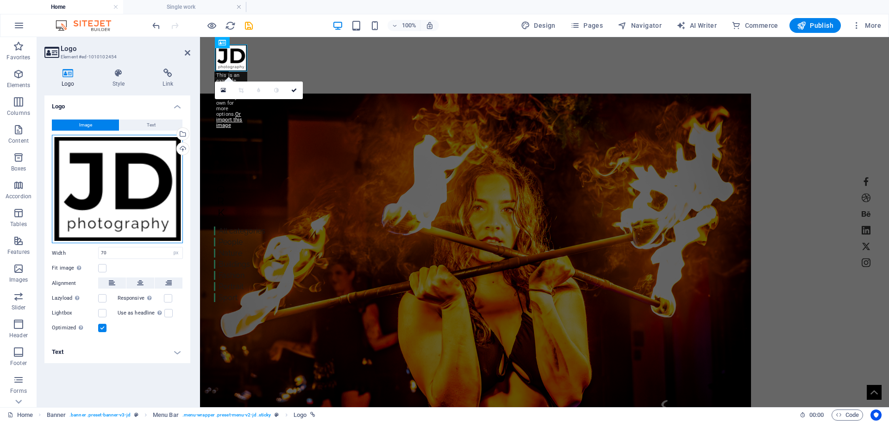
click at [131, 175] on div "Drag files here, click to choose files or select files from Files or our free s…" at bounding box center [117, 189] width 131 height 108
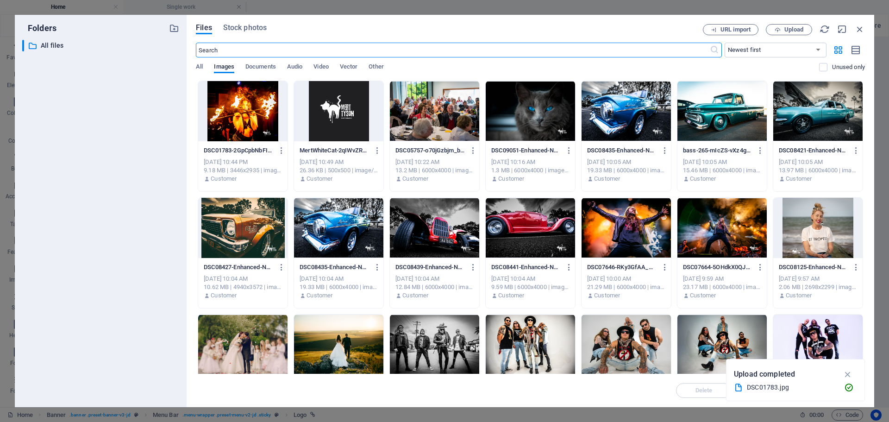
click at [356, 122] on div at bounding box center [338, 111] width 89 height 60
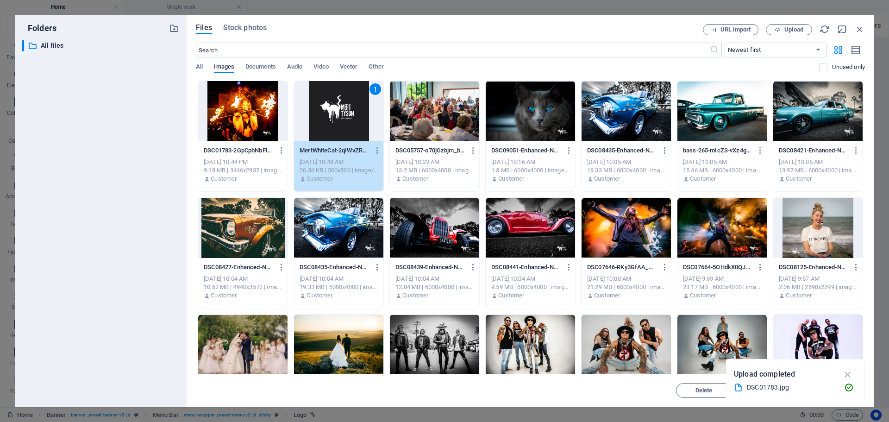
click at [346, 119] on div "1" at bounding box center [338, 111] width 89 height 60
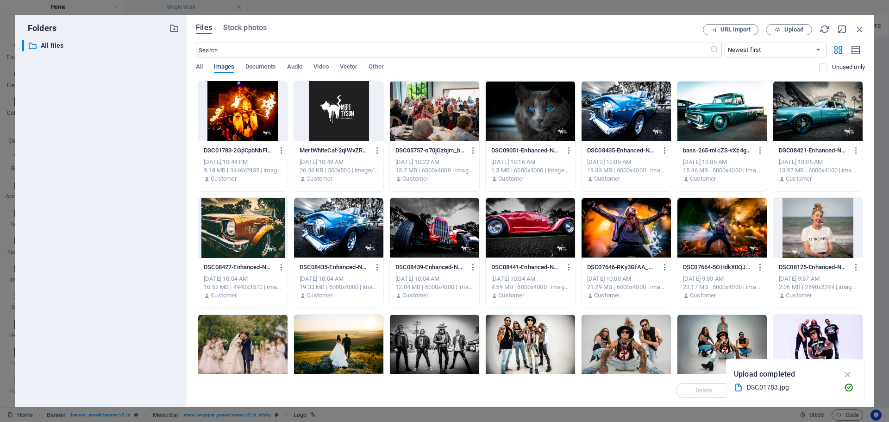
click at [346, 119] on div at bounding box center [338, 111] width 89 height 60
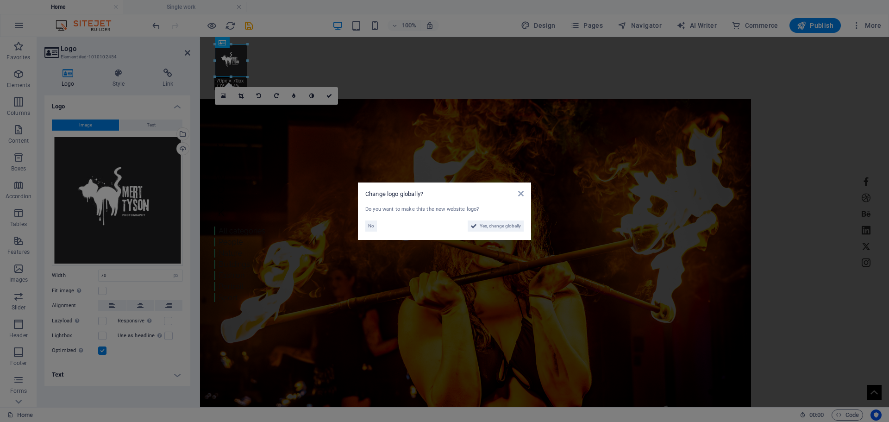
click at [240, 96] on aside "Change logo globally? Do you want to make this the new website logo? No Yes, ch…" at bounding box center [444, 211] width 889 height 422
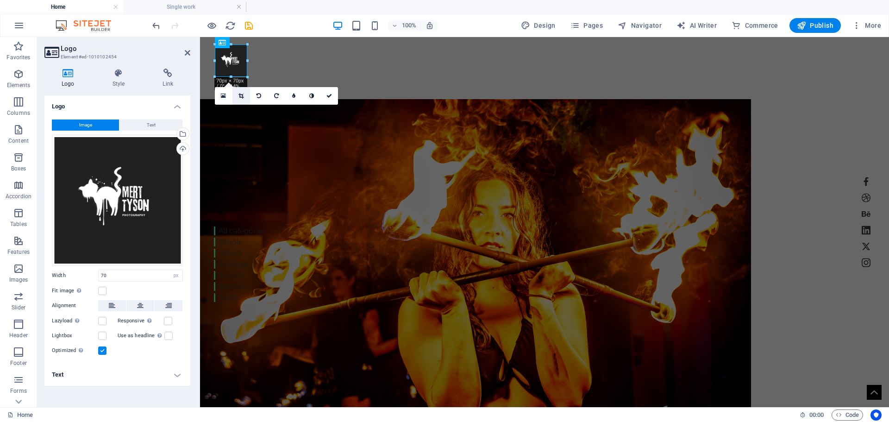
click at [241, 96] on icon at bounding box center [240, 96] width 5 height 6
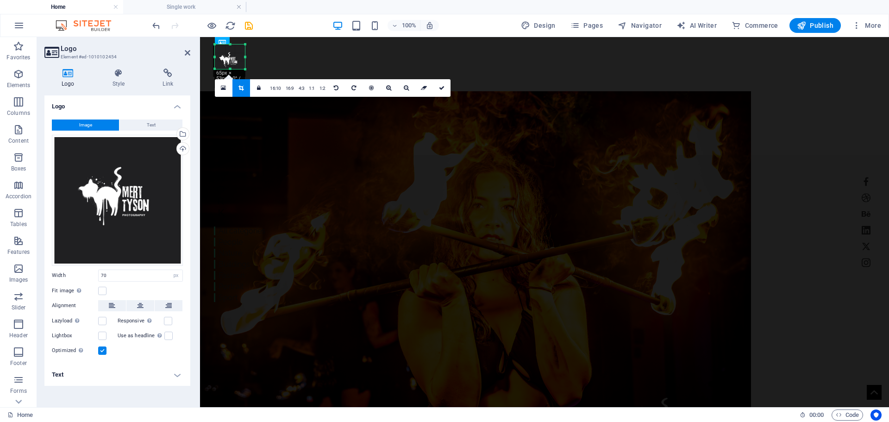
drag, startPoint x: 216, startPoint y: 78, endPoint x: 218, endPoint y: 70, distance: 8.1
click at [218, 69] on div "180 170 160 150 140 130 120 110 100 90 80 70 60 50 40 30 20 10 0 -10 -20 -30 -4…" at bounding box center [230, 56] width 30 height 25
click at [243, 58] on div at bounding box center [229, 60] width 32 height 32
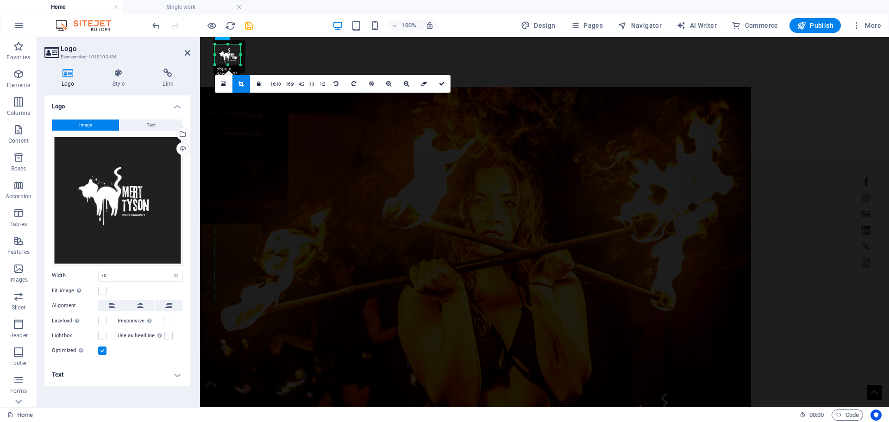
drag, startPoint x: 244, startPoint y: 45, endPoint x: 239, endPoint y: 50, distance: 6.6
click at [239, 50] on div "180 170 160 150 140 130 120 110 100 90 80 70 60 50 40 30 20 10 0 -10 -20 -30 -4…" at bounding box center [227, 54] width 25 height 20
click at [442, 83] on icon at bounding box center [442, 84] width 6 height 6
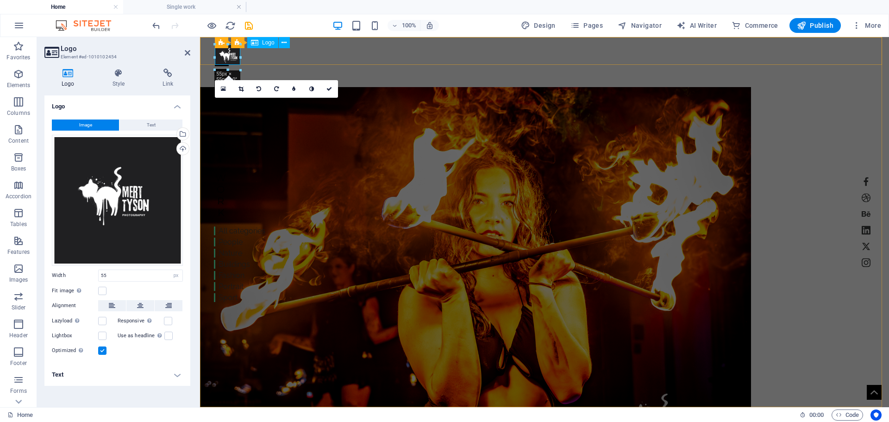
click at [227, 56] on div at bounding box center [544, 54] width 659 height 20
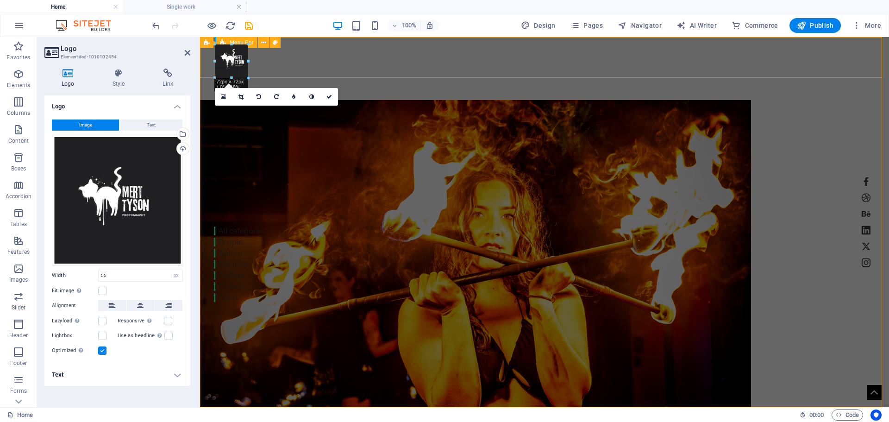
drag, startPoint x: 228, startPoint y: 44, endPoint x: 230, endPoint y: 39, distance: 5.3
type input "72"
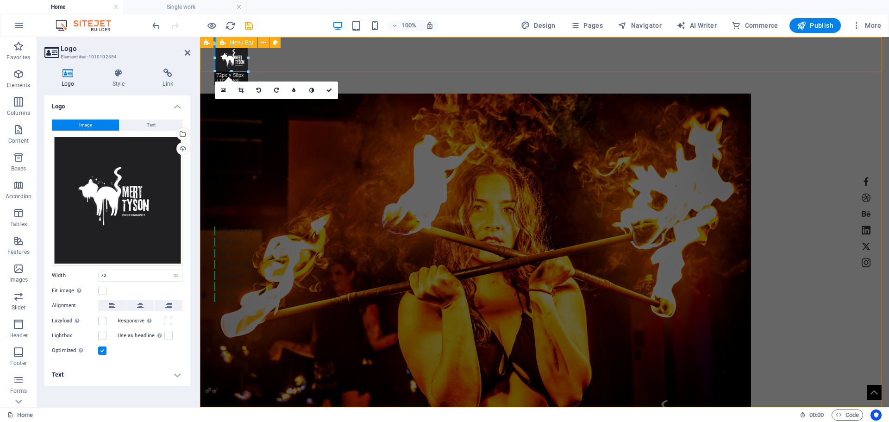
click at [336, 50] on div "Home Work About Pricing News Contact Menu" at bounding box center [544, 59] width 689 height 44
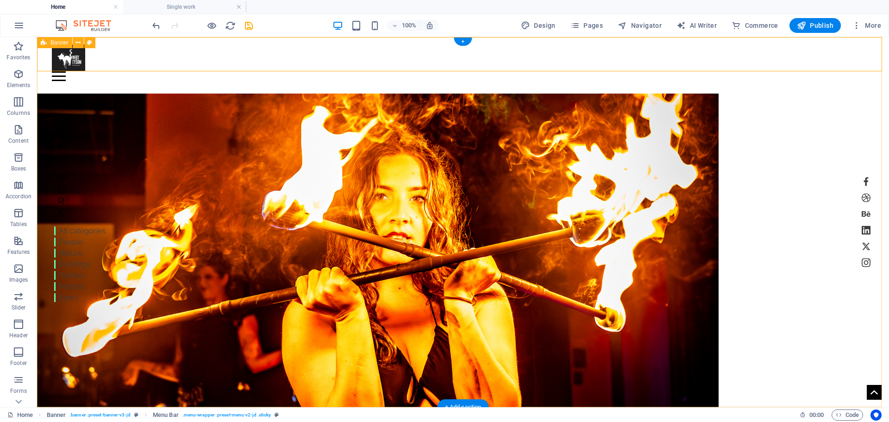
click at [112, 88] on div "Home Work About Pricing News Contact Menu | mertysonphotography.com.au My Work …" at bounding box center [463, 302] width 852 height 530
click at [71, 62] on div at bounding box center [463, 57] width 822 height 27
click at [70, 252] on div "All categories People Nature Buildings Fashion Portrait Sport" at bounding box center [79, 264] width 51 height 78
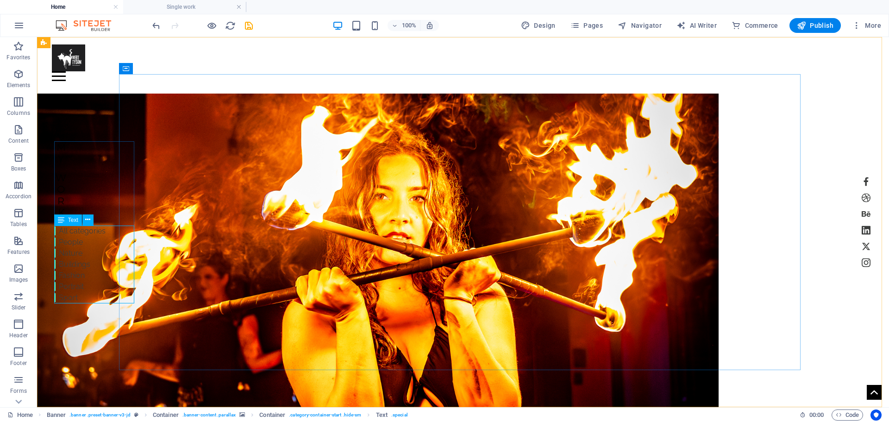
click at [63, 222] on icon at bounding box center [61, 219] width 6 height 11
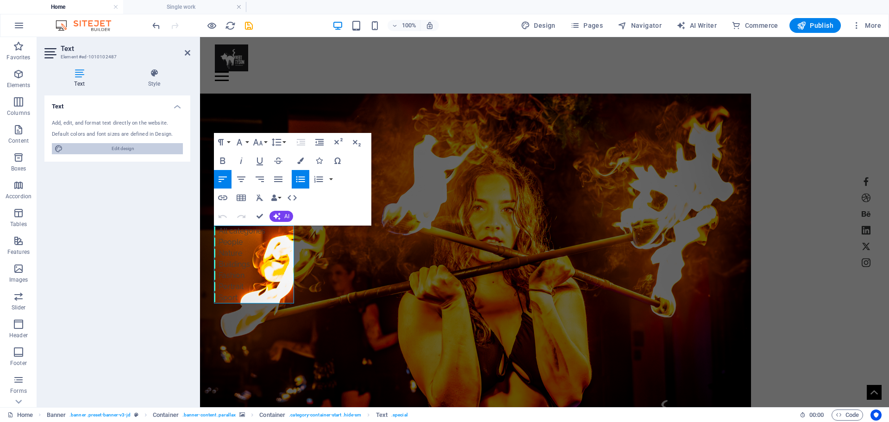
click at [125, 149] on span "Edit design" at bounding box center [123, 148] width 114 height 11
select select "px"
select select "300"
select select "px"
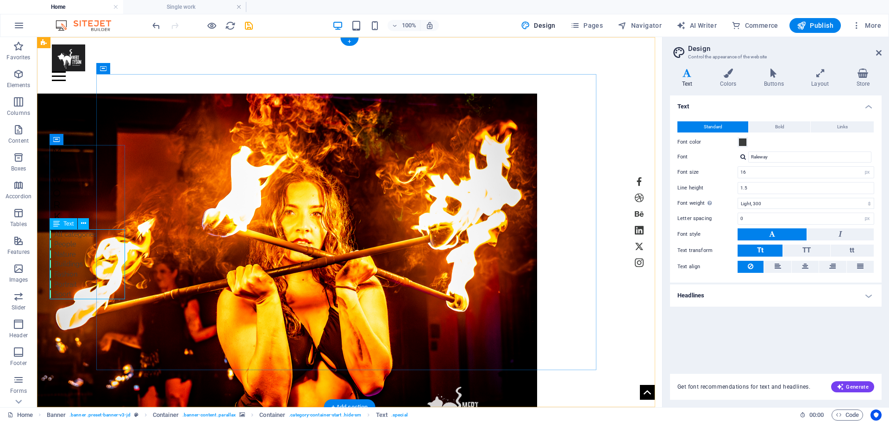
click at [87, 249] on div "All categories People Nature Buildings Fashion Portrait Sport" at bounding box center [73, 264] width 47 height 70
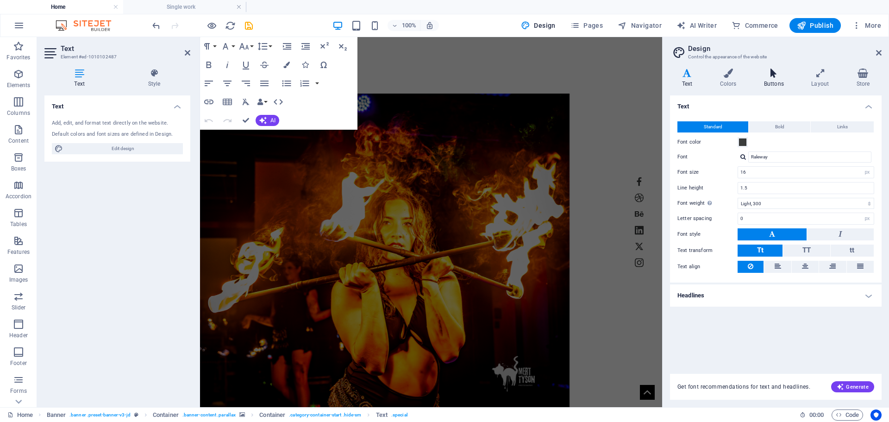
click at [775, 76] on icon at bounding box center [774, 73] width 44 height 9
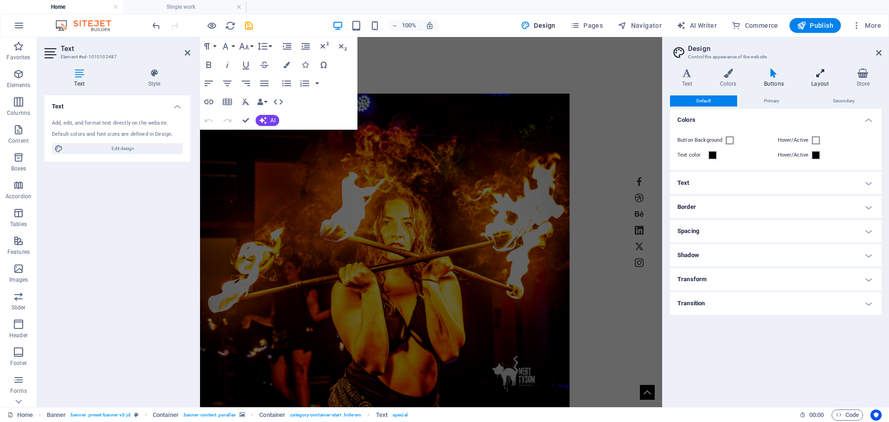
click at [814, 77] on icon at bounding box center [819, 73] width 41 height 9
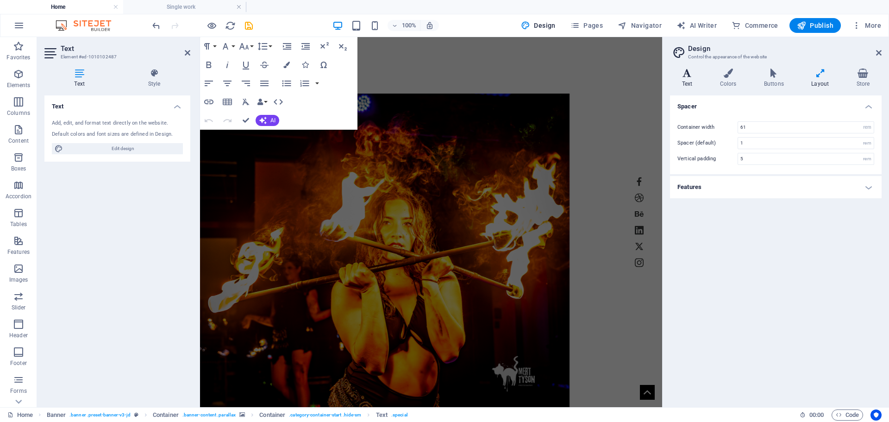
click at [689, 78] on h4 "Text" at bounding box center [689, 78] width 38 height 19
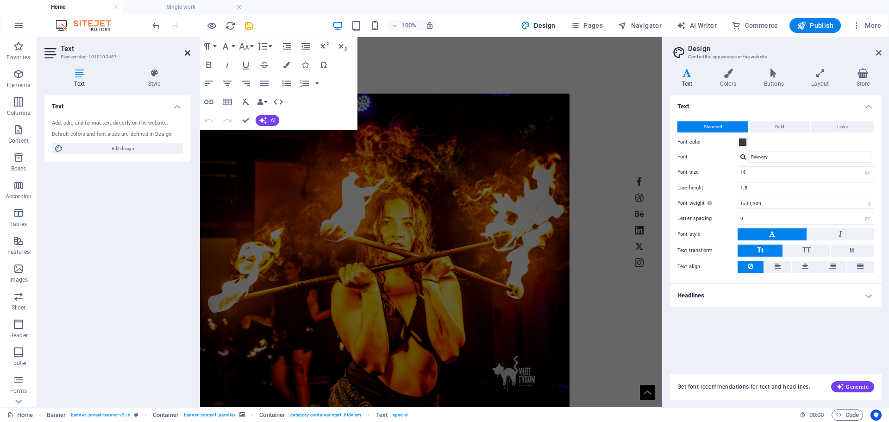
click at [188, 52] on icon at bounding box center [188, 52] width 6 height 7
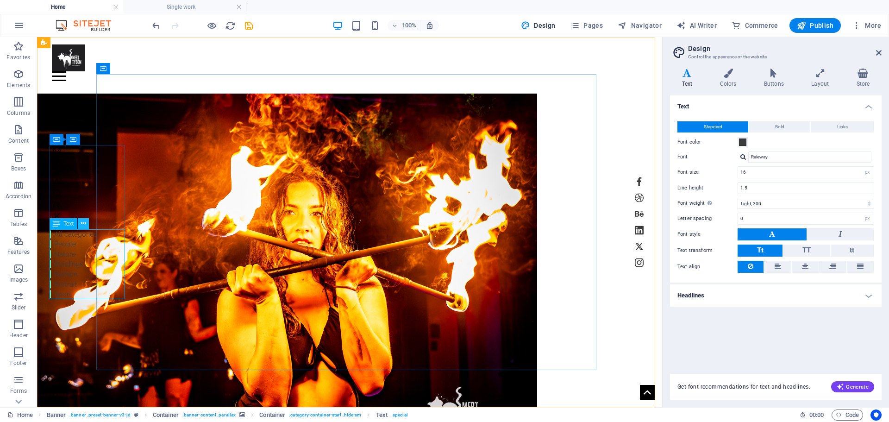
click at [83, 223] on icon at bounding box center [83, 223] width 5 height 10
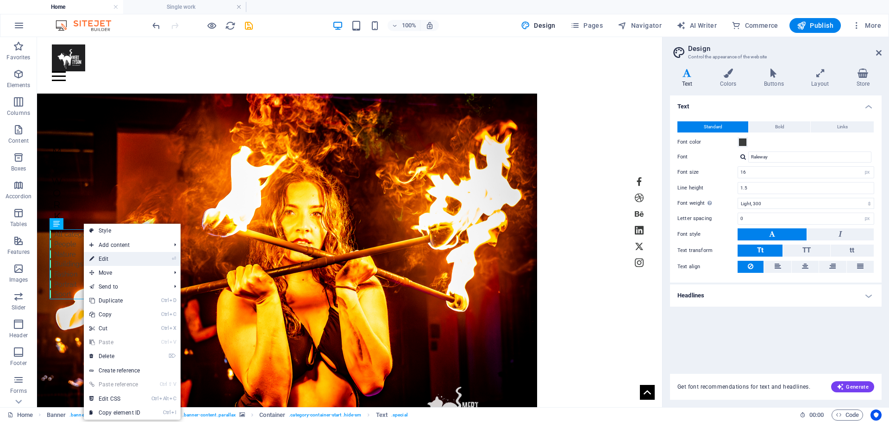
click at [107, 260] on link "⏎ Edit" at bounding box center [115, 259] width 62 height 14
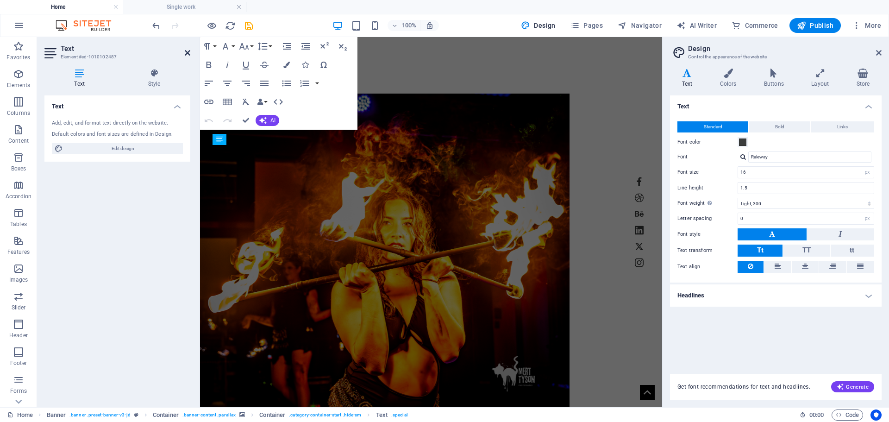
click at [185, 54] on icon at bounding box center [188, 52] width 6 height 7
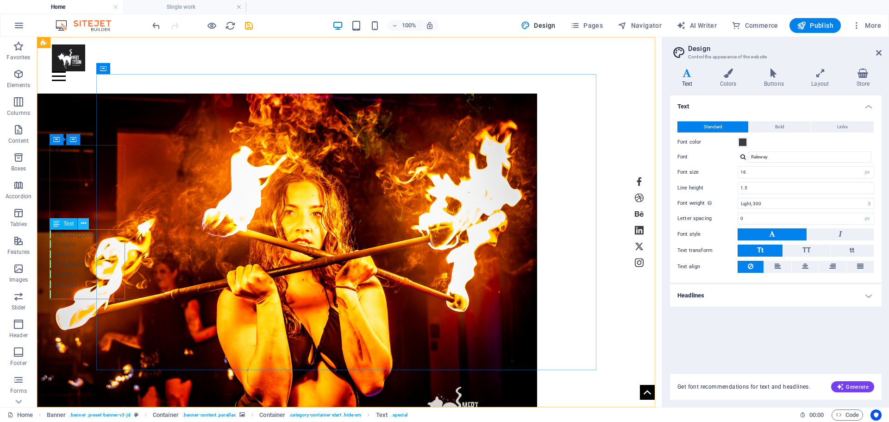
click at [82, 223] on icon at bounding box center [83, 223] width 5 height 10
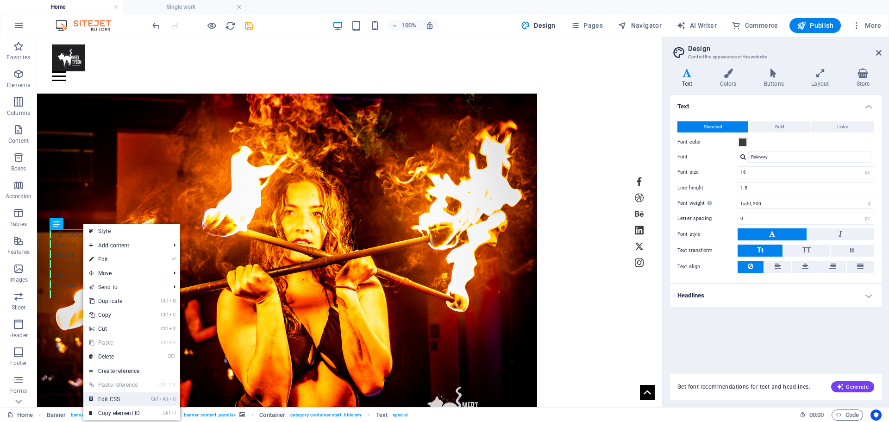
click at [111, 394] on link "Ctrl Alt C Edit CSS" at bounding box center [114, 399] width 62 height 14
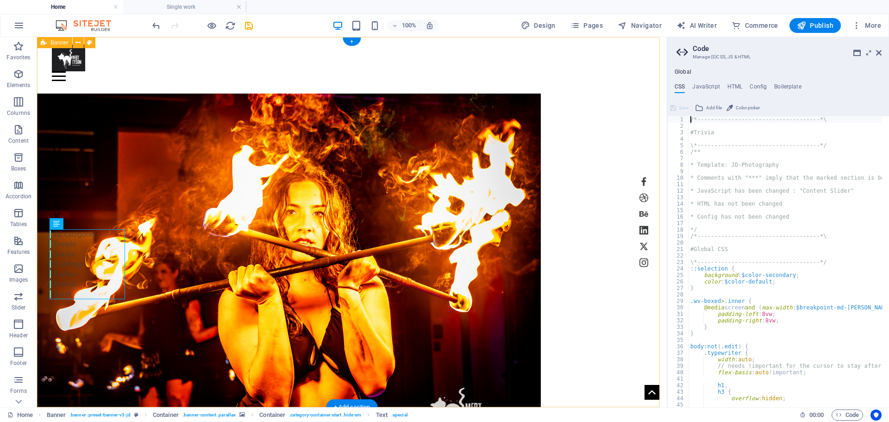
type textarea "a,"
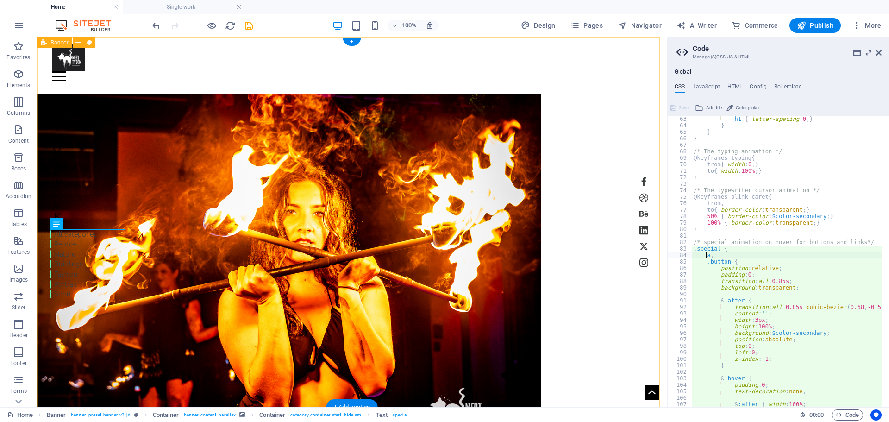
scroll to position [403, 0]
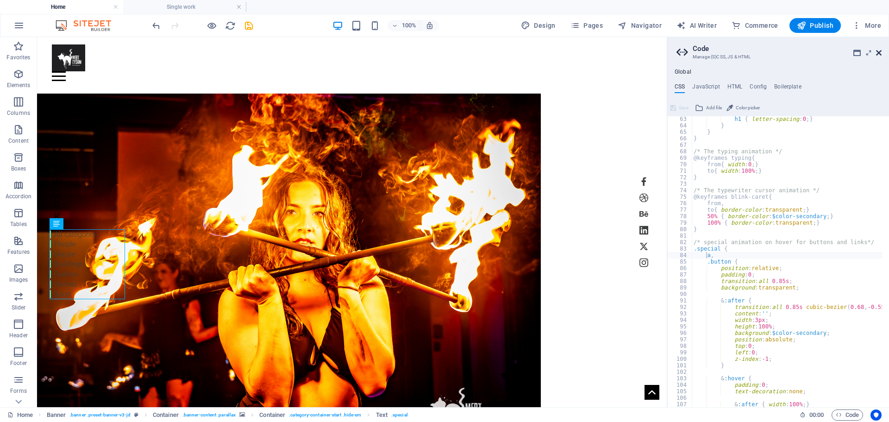
click at [880, 52] on aside "Code Manage (S)CSS, JS & HTML Global CSS JavaScript HTML Config Boilerplate a, …" at bounding box center [778, 222] width 222 height 370
click at [879, 53] on icon at bounding box center [879, 52] width 6 height 7
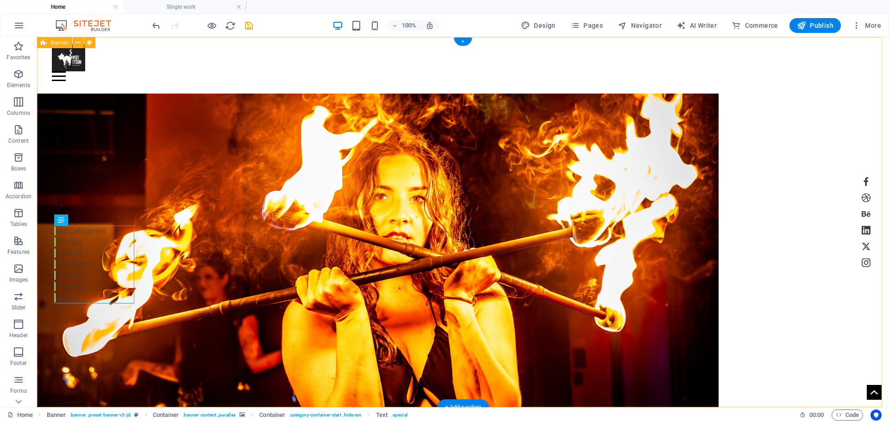
click at [90, 99] on div "Home Work About Pricing News Contact Menu | mertysonphotography.com.au My Work …" at bounding box center [463, 302] width 852 height 530
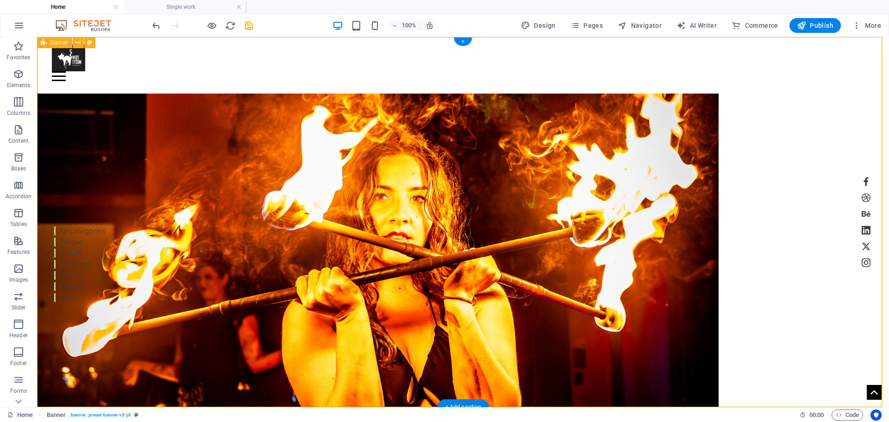
click at [86, 100] on div "Home Work About Pricing News Contact Menu | mertysonphotography.com.au My Work …" at bounding box center [463, 302] width 852 height 530
select select "vh"
select select "header"
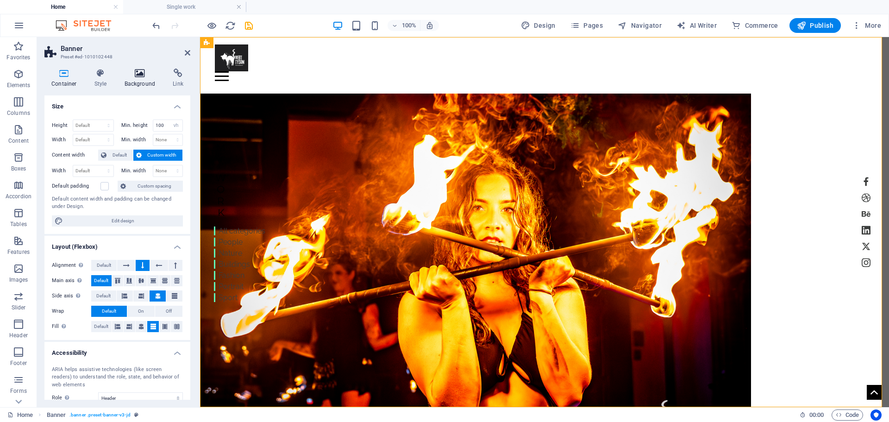
click at [138, 80] on h4 "Background" at bounding box center [142, 78] width 49 height 19
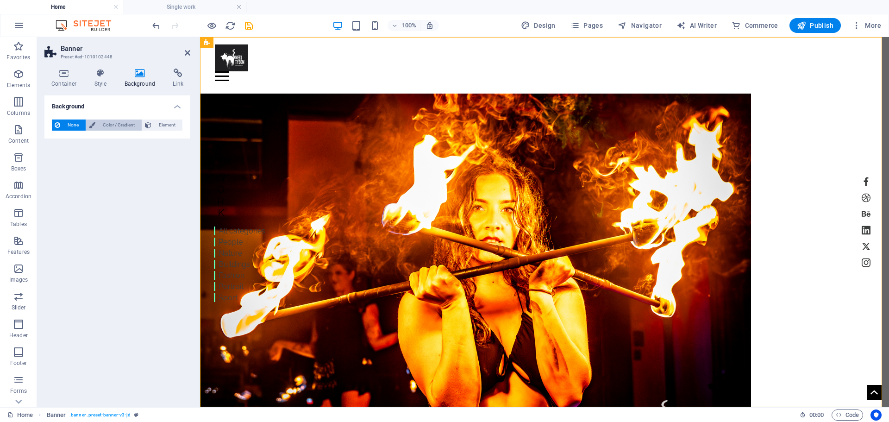
click at [119, 126] on span "Color / Gradient" at bounding box center [118, 124] width 41 height 11
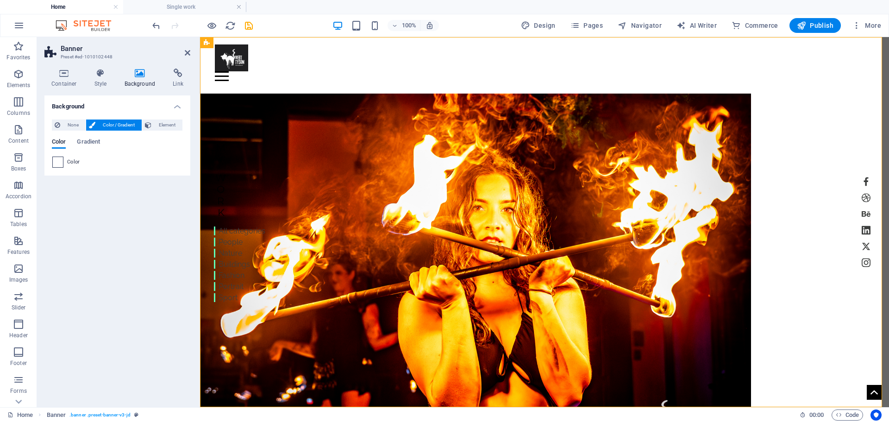
click at [57, 164] on span at bounding box center [58, 162] width 10 height 10
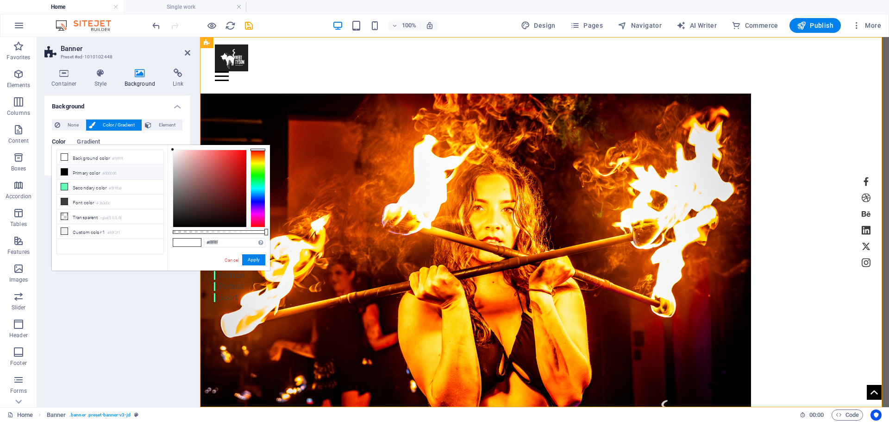
click at [77, 173] on li "Primary color #000000" at bounding box center [110, 172] width 106 height 15
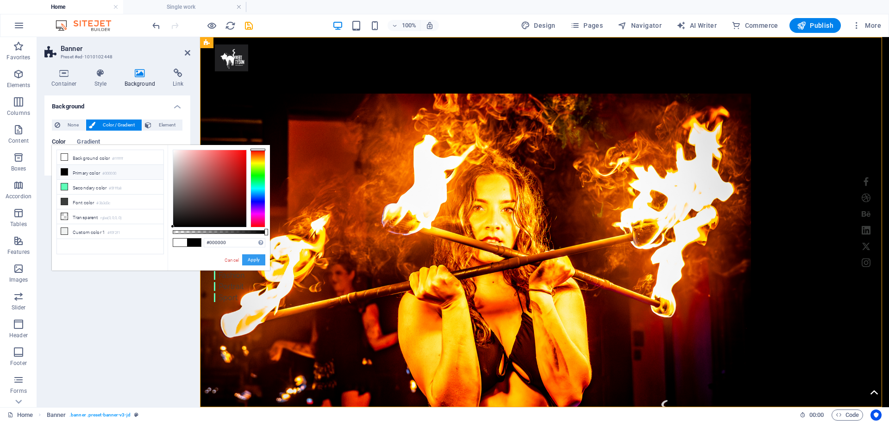
click at [256, 260] on button "Apply" at bounding box center [253, 259] width 23 height 11
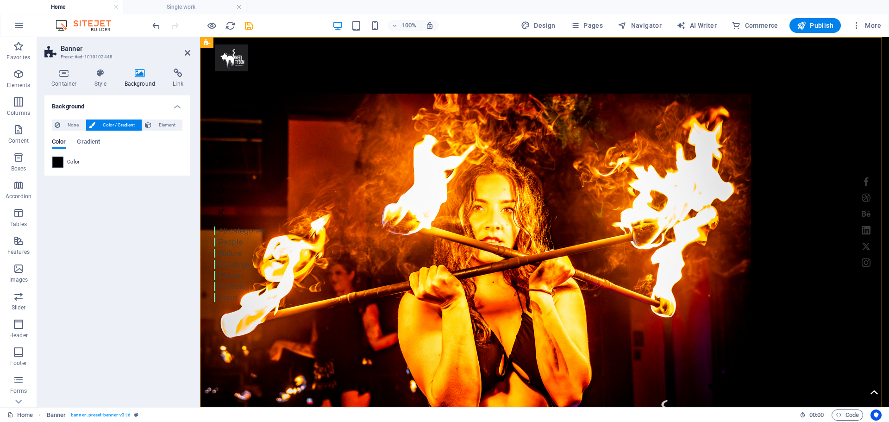
click at [58, 160] on span at bounding box center [58, 162] width 10 height 10
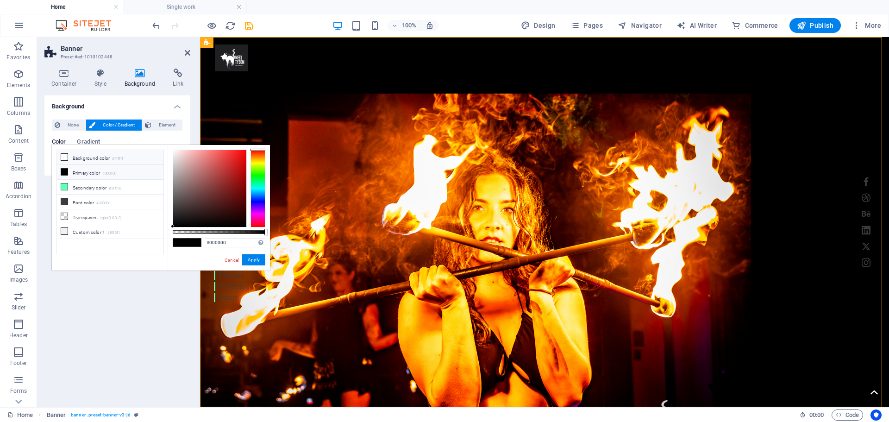
click at [65, 159] on icon at bounding box center [64, 157] width 6 height 6
type input "#ffffff"
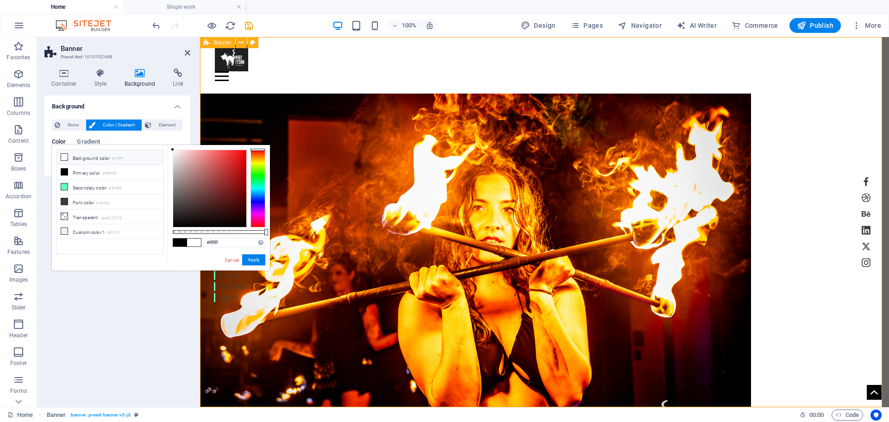
click at [228, 337] on div "Home Work About Pricing News Contact Menu | mertysonphotography.com.au My Work …" at bounding box center [544, 302] width 689 height 530
click at [252, 257] on button "Apply" at bounding box center [253, 259] width 23 height 11
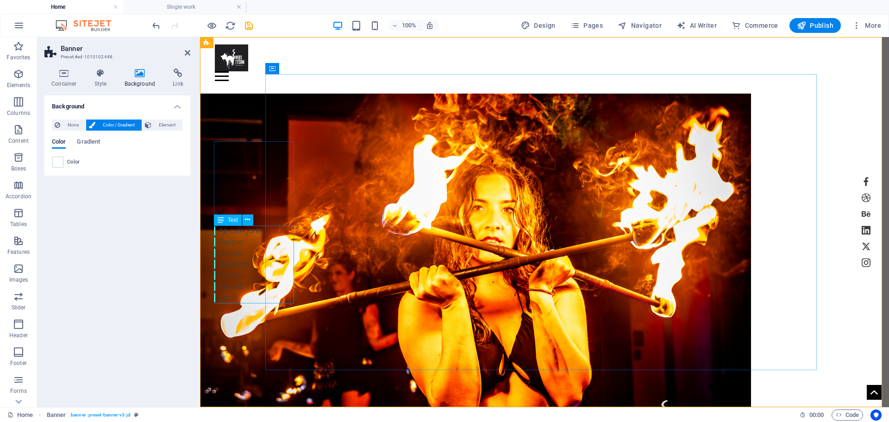
click at [223, 232] on div "All categories People Nature Buildings Fashion Portrait Sport" at bounding box center [239, 264] width 51 height 78
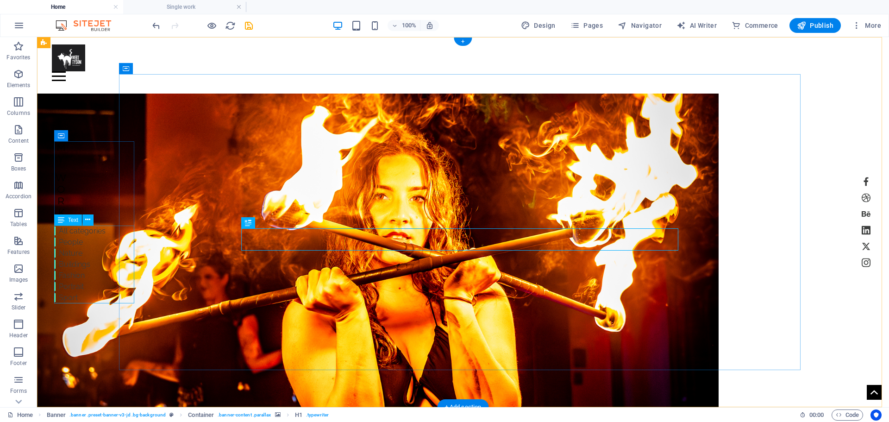
click at [69, 241] on div "All categories People Nature Buildings Fashion Portrait Sport" at bounding box center [79, 264] width 51 height 78
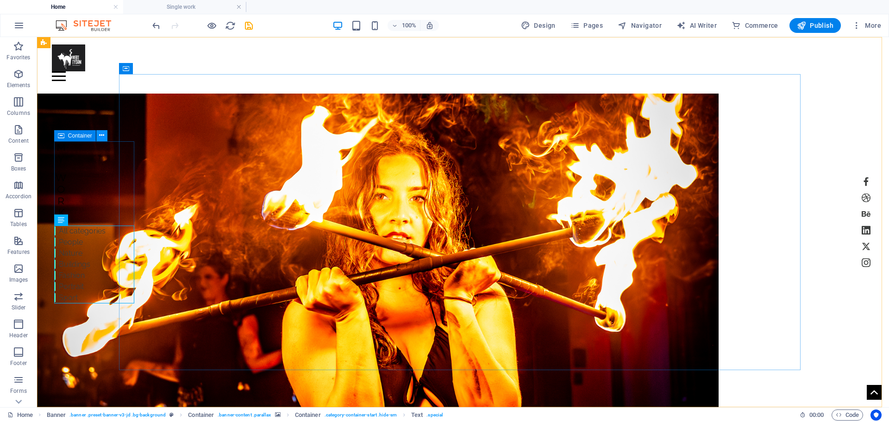
click at [100, 135] on icon at bounding box center [101, 136] width 5 height 10
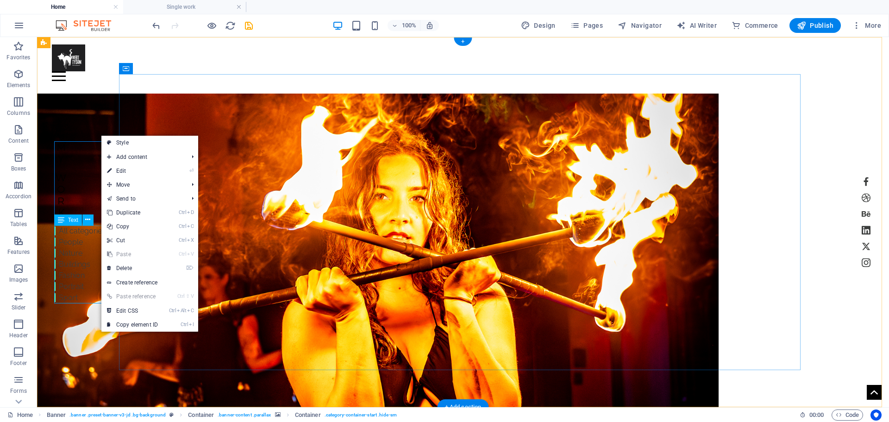
click at [69, 247] on div "All categories People Nature Buildings Fashion Portrait Sport" at bounding box center [79, 264] width 51 height 78
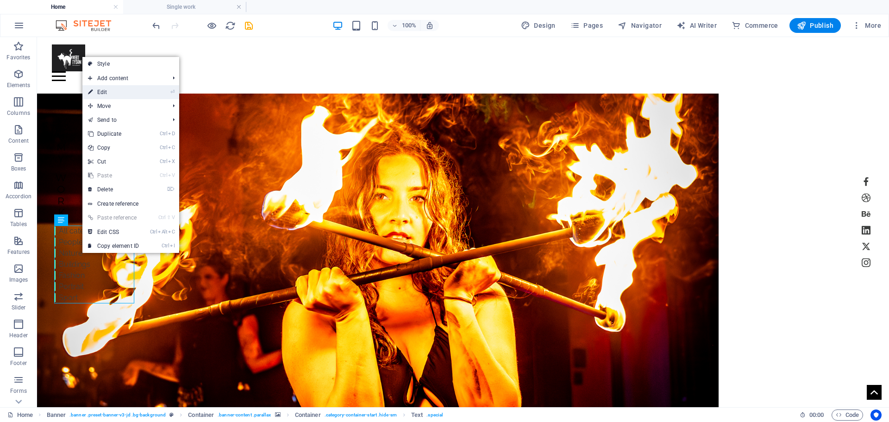
click at [104, 92] on link "⏎ Edit" at bounding box center [113, 92] width 62 height 14
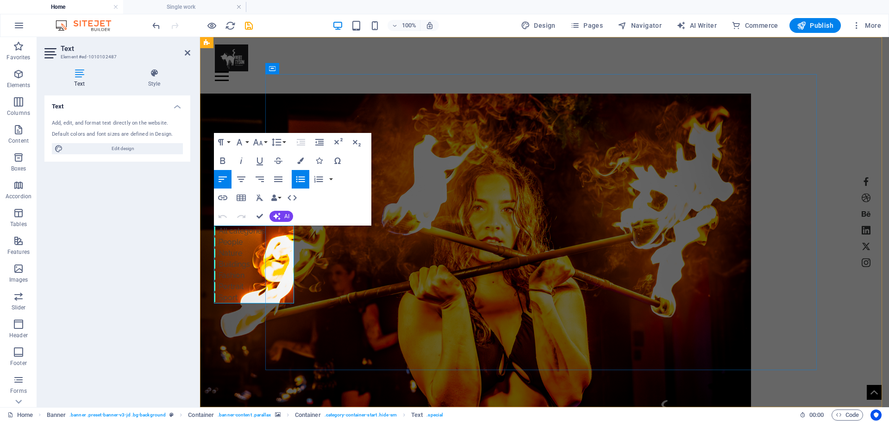
click at [243, 275] on li "Fashion" at bounding box center [239, 275] width 51 height 11
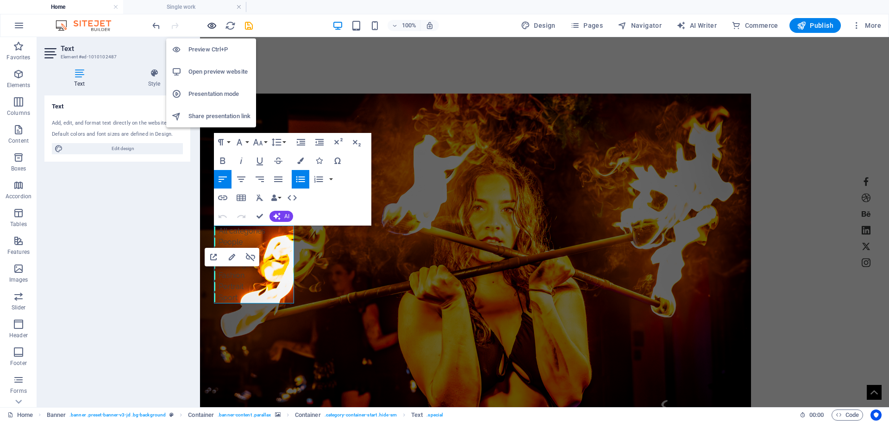
click at [212, 25] on icon "button" at bounding box center [211, 25] width 11 height 11
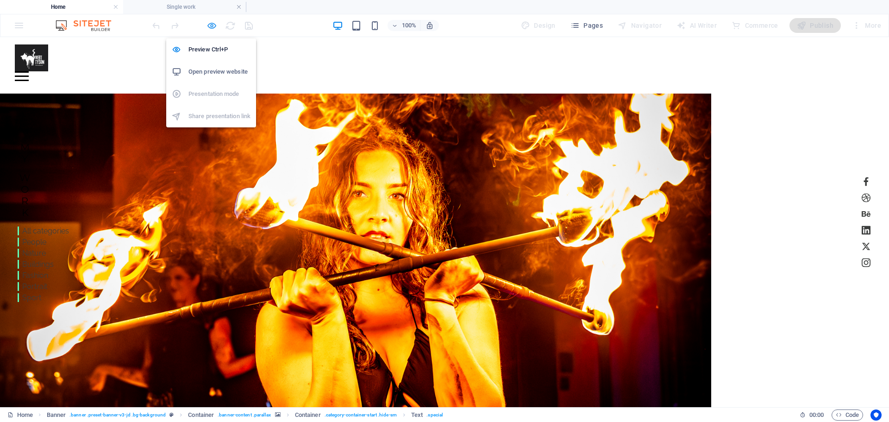
click at [212, 26] on icon "button" at bounding box center [211, 25] width 11 height 11
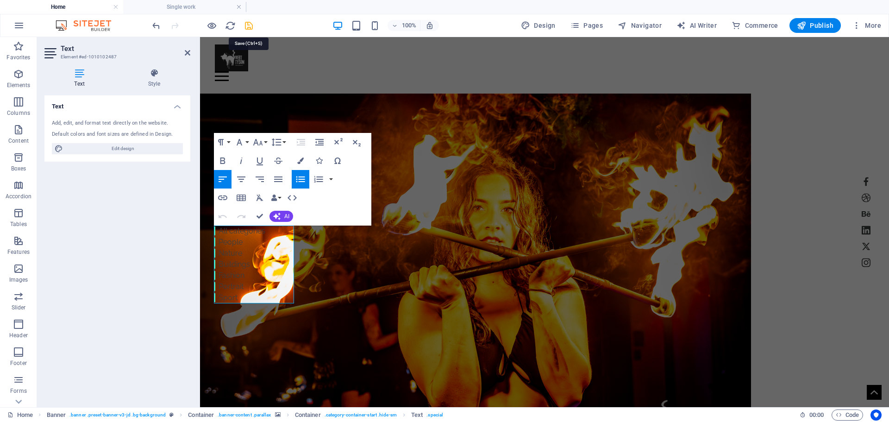
click at [248, 28] on icon "save" at bounding box center [248, 25] width 11 height 11
click at [239, 231] on link "All categories" at bounding box center [237, 230] width 47 height 9
click at [244, 263] on link "Buildings" at bounding box center [229, 264] width 31 height 9
click at [243, 275] on li "Fashion" at bounding box center [239, 275] width 51 height 11
click at [237, 295] on li "Sport" at bounding box center [239, 297] width 51 height 11
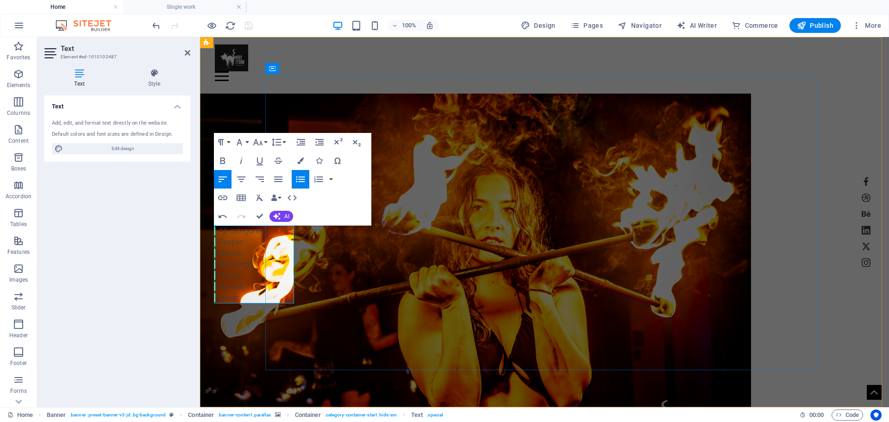
drag, startPoint x: 240, startPoint y: 241, endPoint x: 442, endPoint y: 278, distance: 205.2
click at [240, 241] on link "People" at bounding box center [228, 241] width 29 height 9
click at [245, 104] on div "Home Work About Pricing News Contact Menu Mert Tyson Photography My Work All ca…" at bounding box center [544, 302] width 689 height 530
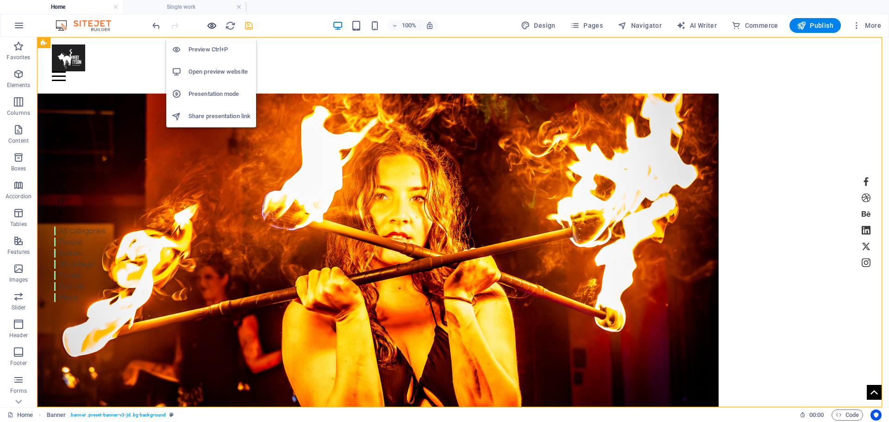
click at [211, 26] on icon "button" at bounding box center [211, 25] width 11 height 11
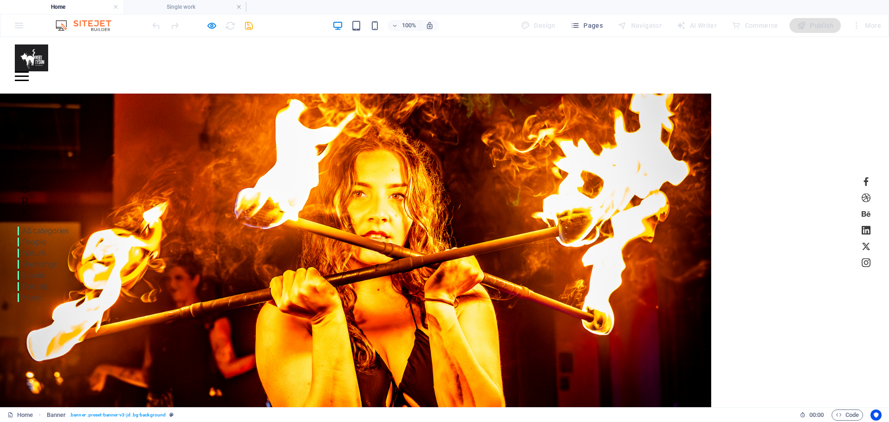
click at [36, 263] on li "Weddings" at bounding box center [43, 264] width 51 height 11
click at [41, 265] on li "Weddings" at bounding box center [43, 264] width 51 height 11
click at [43, 232] on link "All categories" at bounding box center [41, 230] width 47 height 9
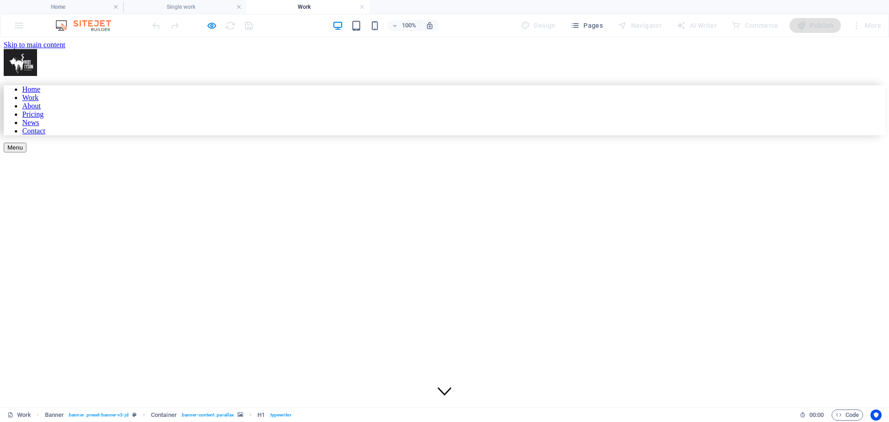
scroll to position [0, 0]
click at [211, 27] on icon "button" at bounding box center [211, 25] width 11 height 11
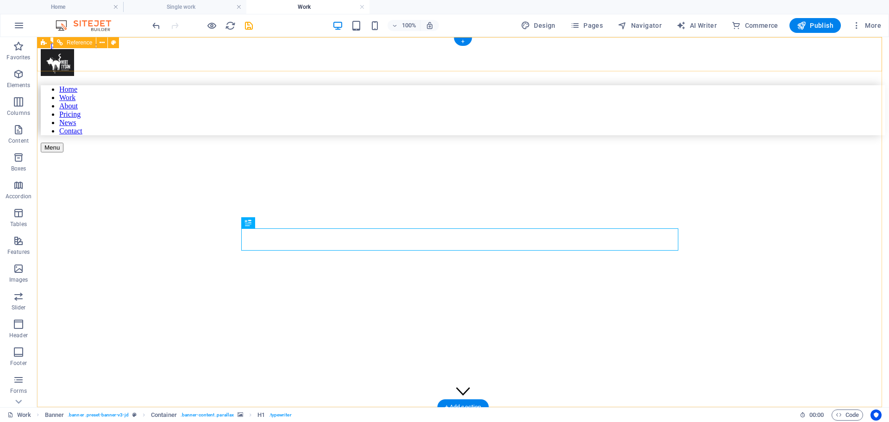
click at [858, 143] on div "Menu" at bounding box center [463, 148] width 844 height 10
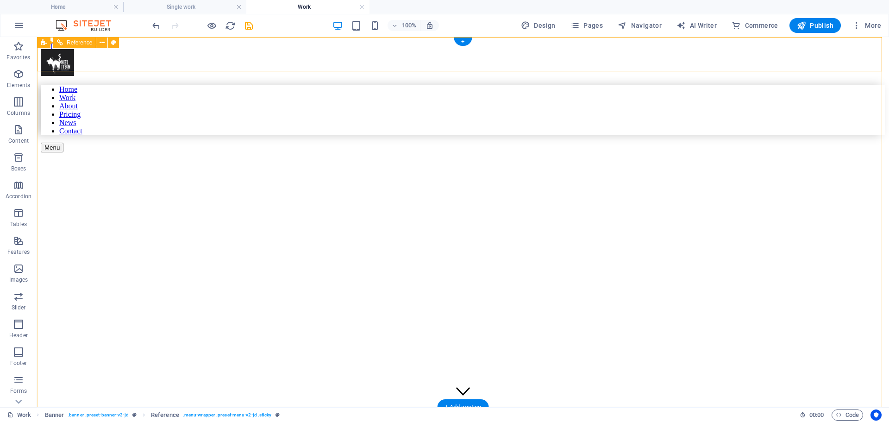
click at [794, 135] on nav "Home Work About Pricing News Contact" at bounding box center [463, 110] width 844 height 50
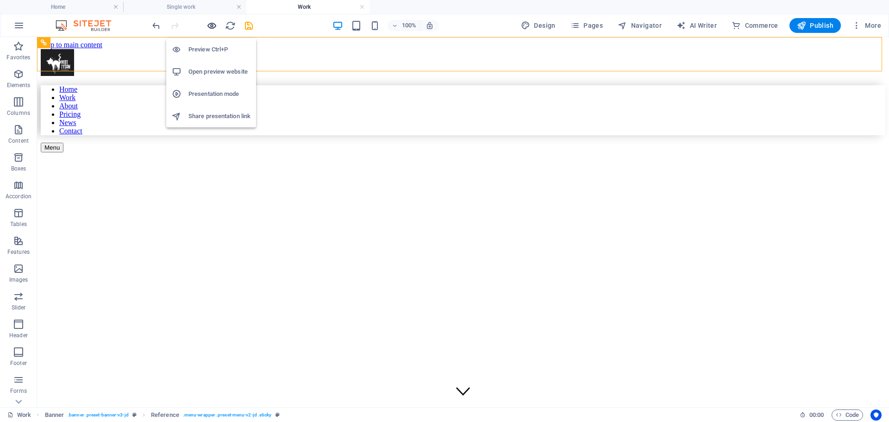
click at [209, 25] on icon "button" at bounding box center [211, 25] width 11 height 11
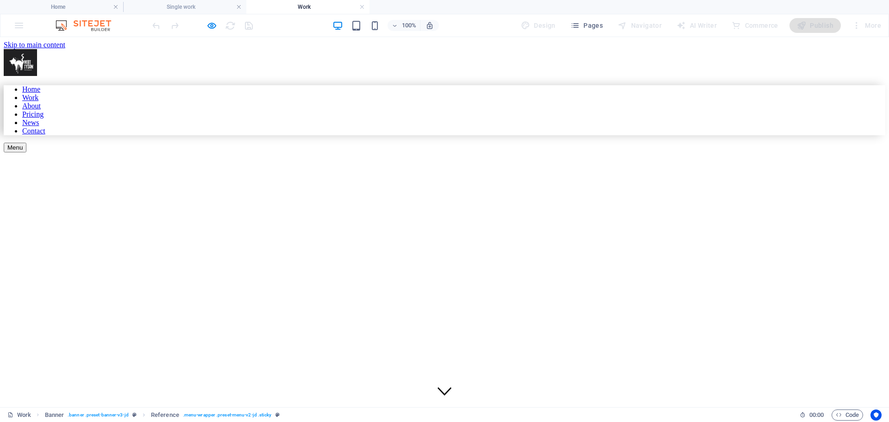
click at [40, 93] on link "Home" at bounding box center [31, 89] width 18 height 8
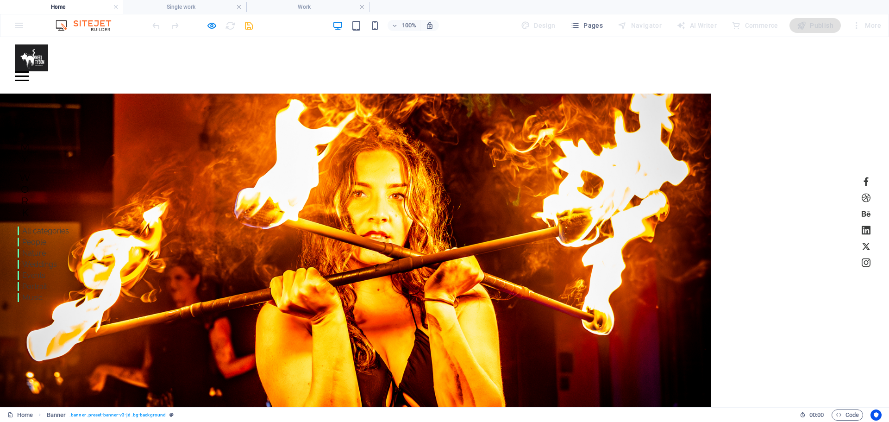
click at [48, 265] on li "Weddings" at bounding box center [43, 264] width 51 height 11
click at [29, 71] on div "Menu" at bounding box center [22, 76] width 14 height 10
click at [31, 274] on li "Events" at bounding box center [43, 275] width 51 height 11
click at [35, 244] on link "People" at bounding box center [30, 241] width 24 height 9
